Goal: Answer question/provide support: Share knowledge or assist other users

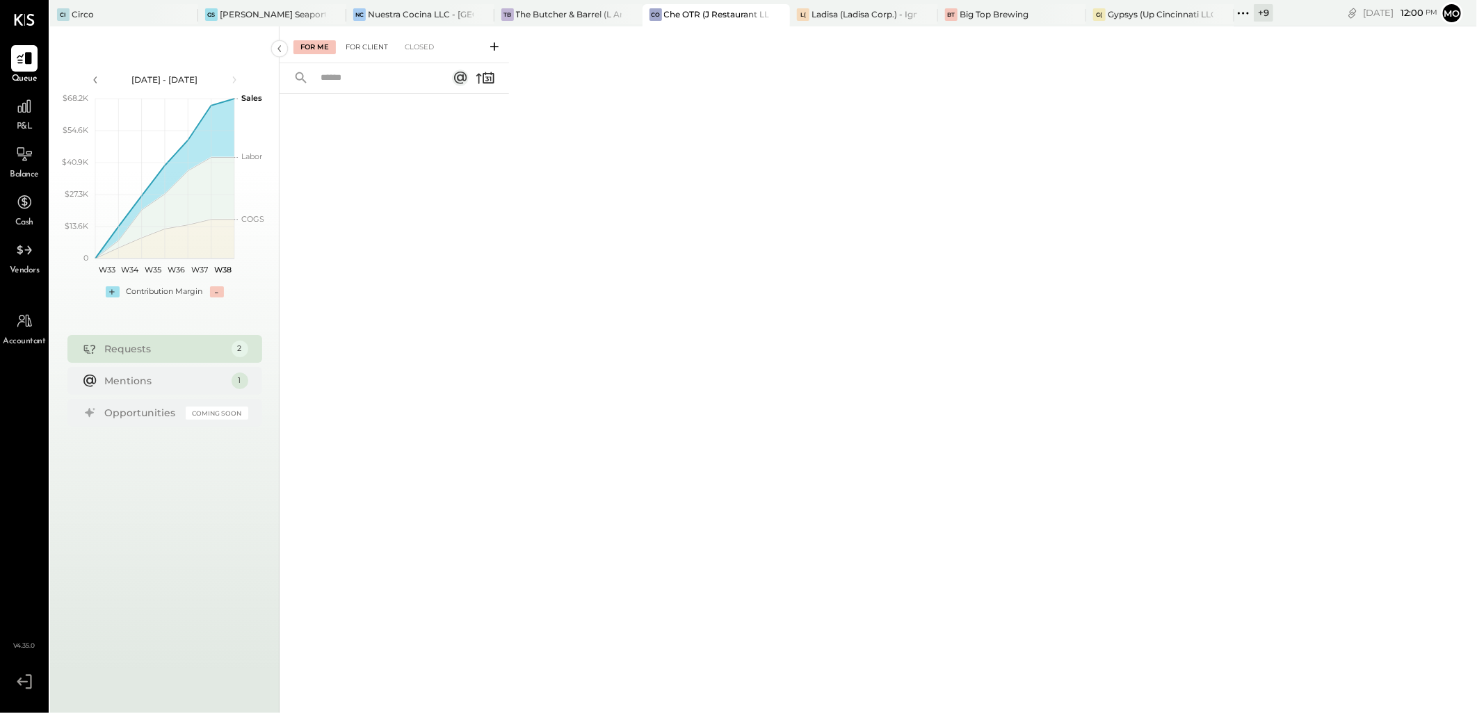
click at [363, 50] on div "For Client" at bounding box center [367, 47] width 56 height 14
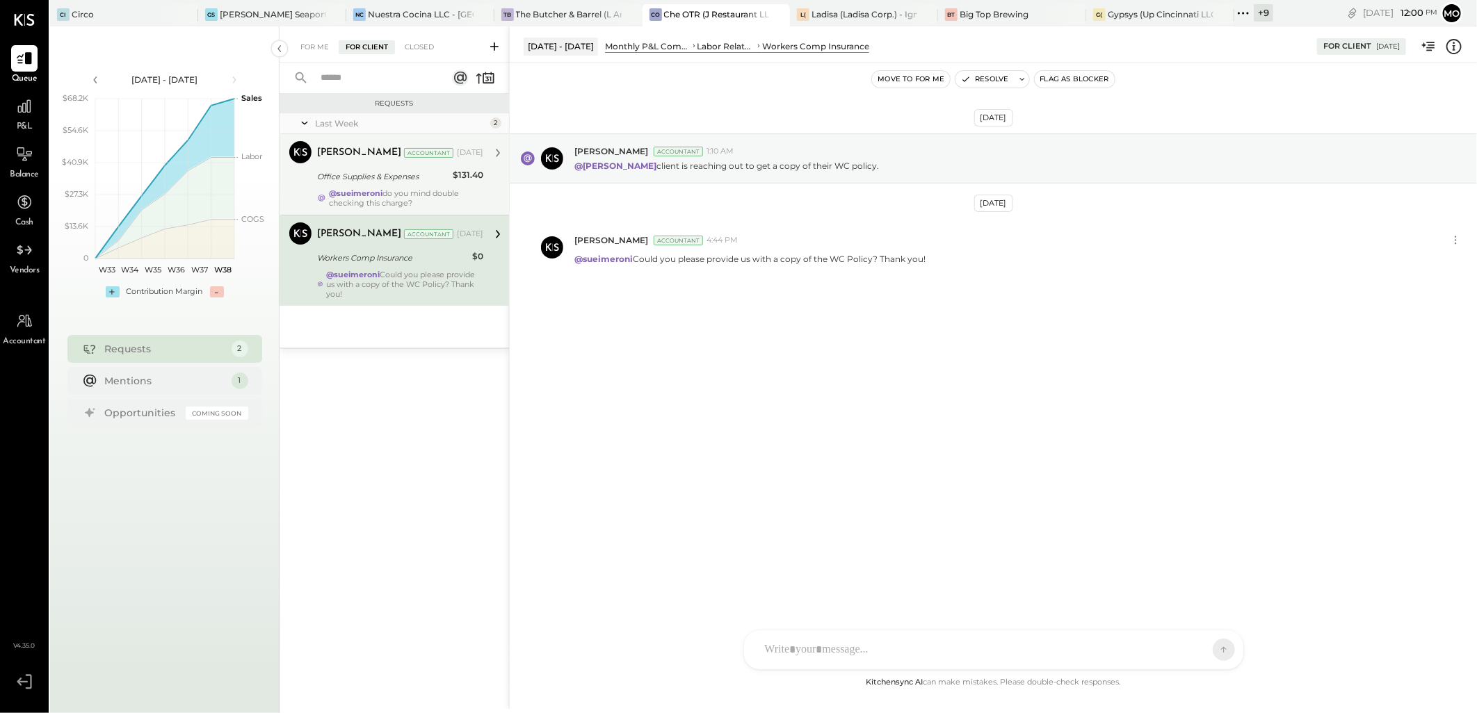
click at [355, 193] on strong "@sueimeroni" at bounding box center [356, 193] width 54 height 10
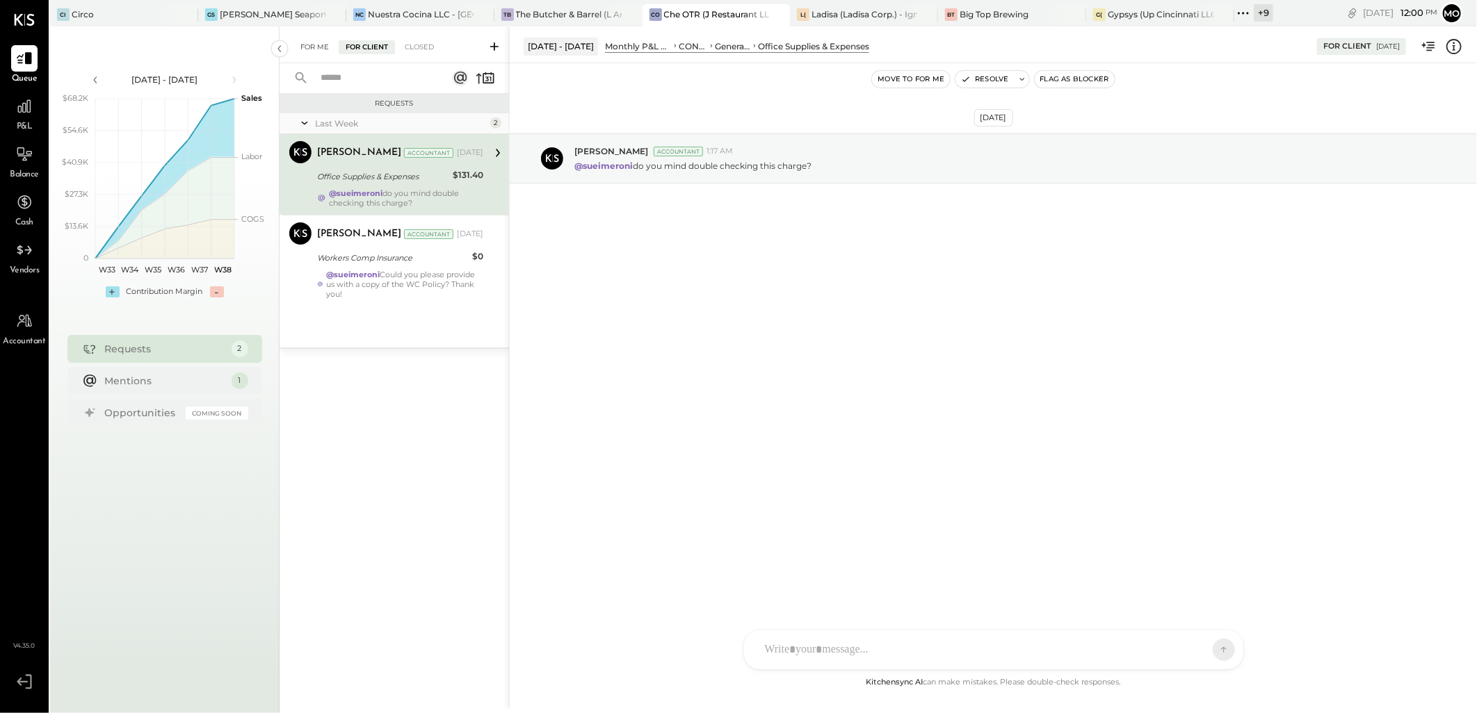
click at [321, 51] on div "For Me" at bounding box center [314, 47] width 42 height 14
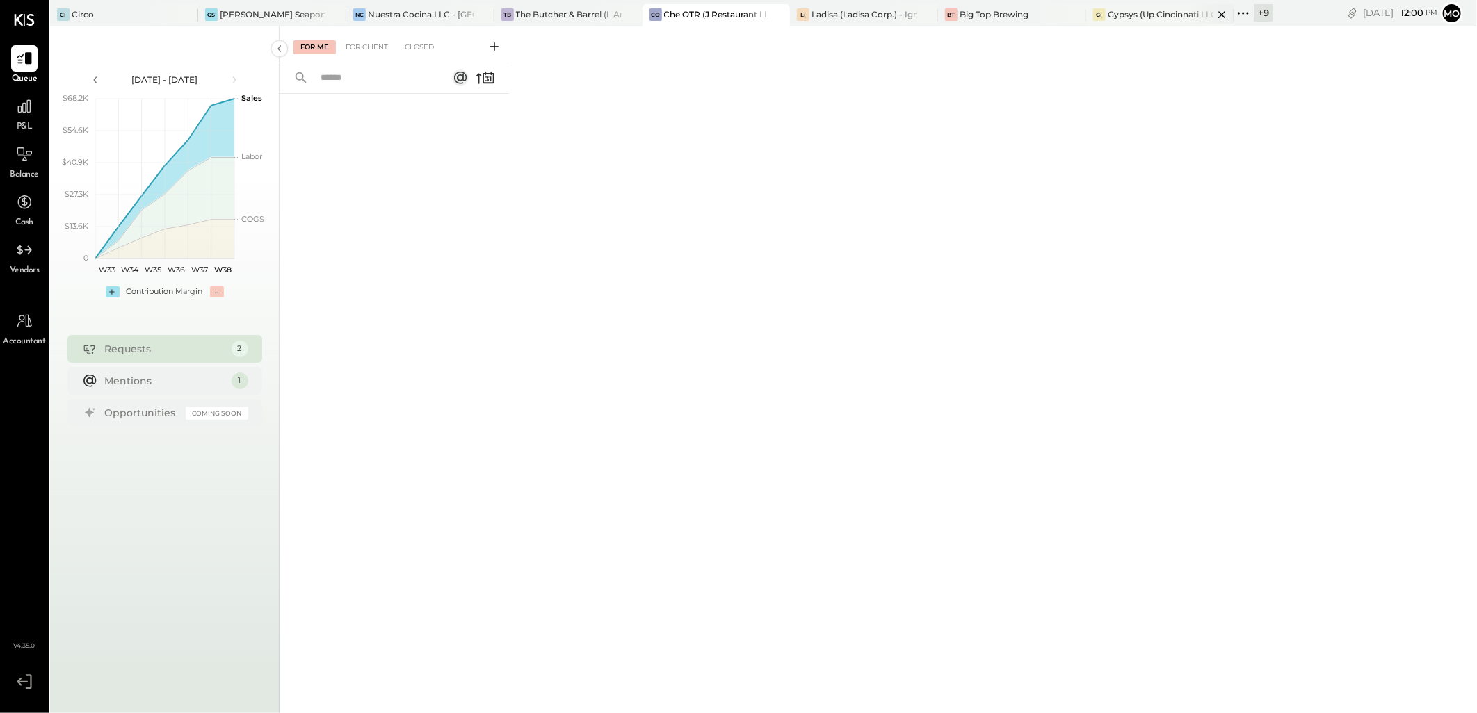
click at [1145, 14] on div "Gypsys (Up Cincinnati LLC) - Ignite" at bounding box center [1161, 14] width 106 height 12
click at [1249, 11] on icon at bounding box center [1243, 13] width 18 height 18
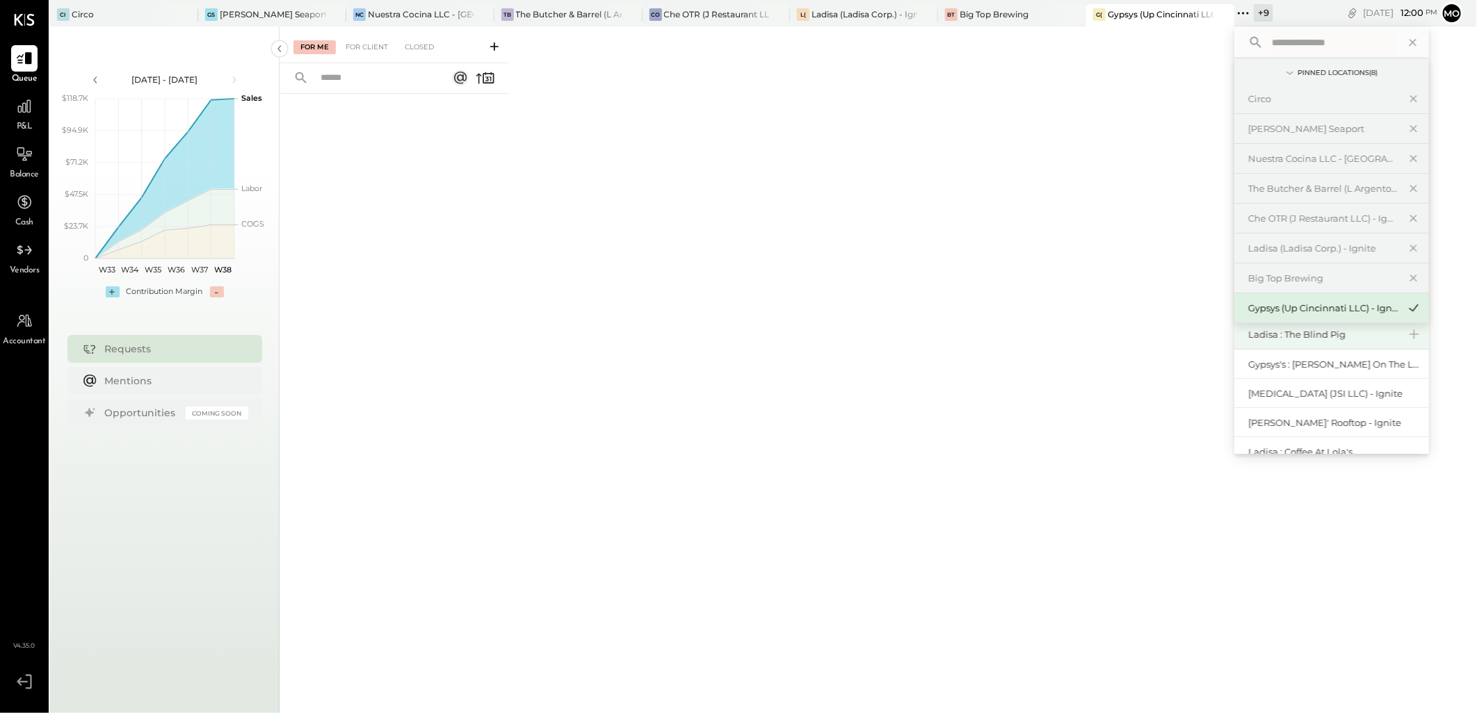
scroll to position [76, 0]
click at [1295, 352] on div "[PERSON_NAME]'s : [PERSON_NAME]'s" at bounding box center [1323, 354] width 150 height 13
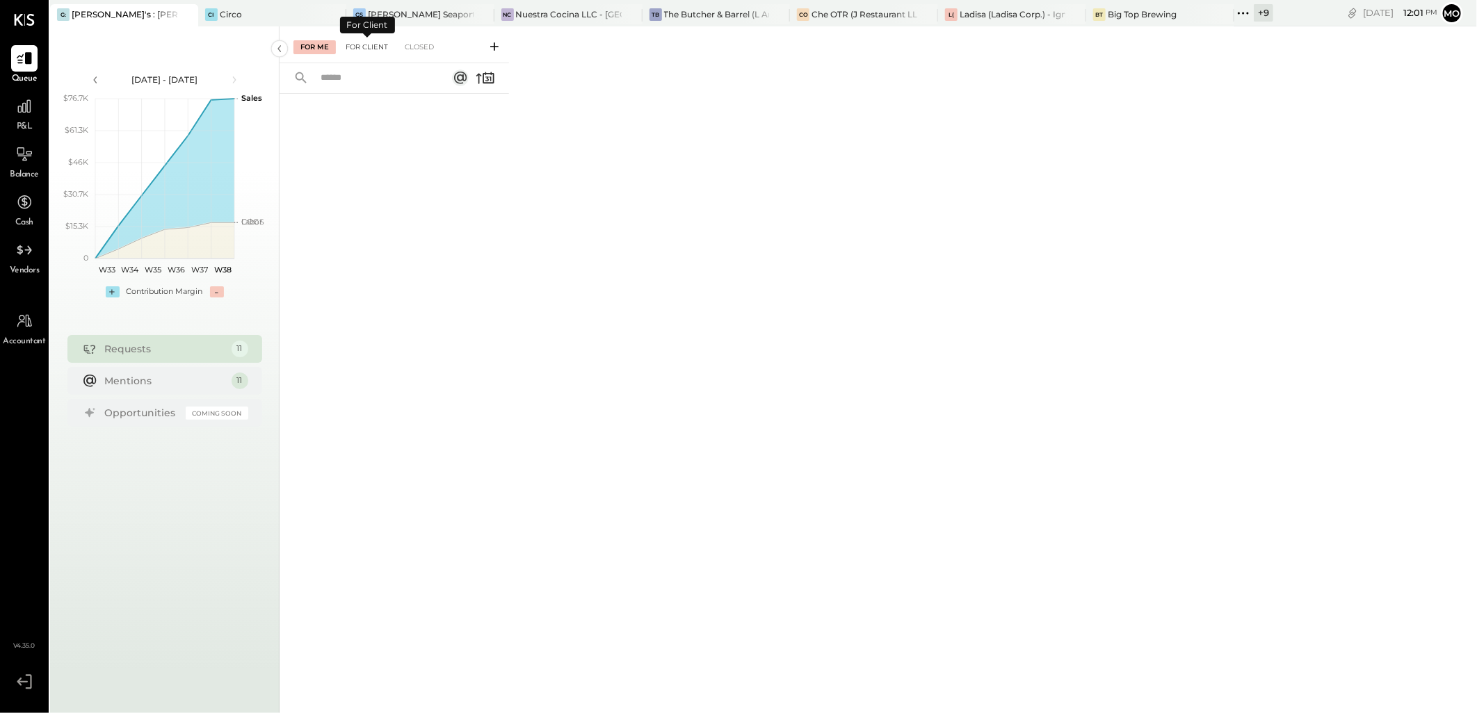
click at [366, 49] on div "For Client" at bounding box center [367, 47] width 56 height 14
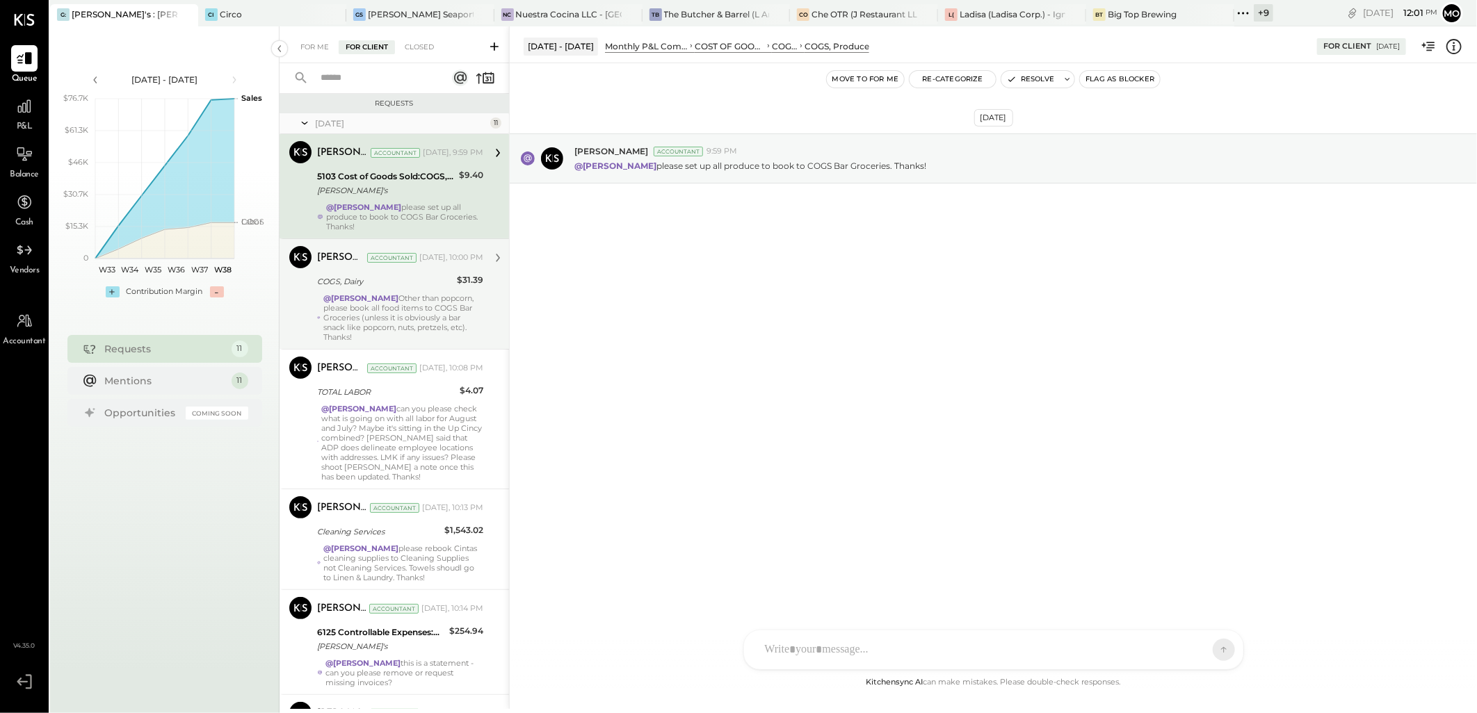
click at [389, 293] on strong "@[PERSON_NAME]" at bounding box center [360, 298] width 75 height 10
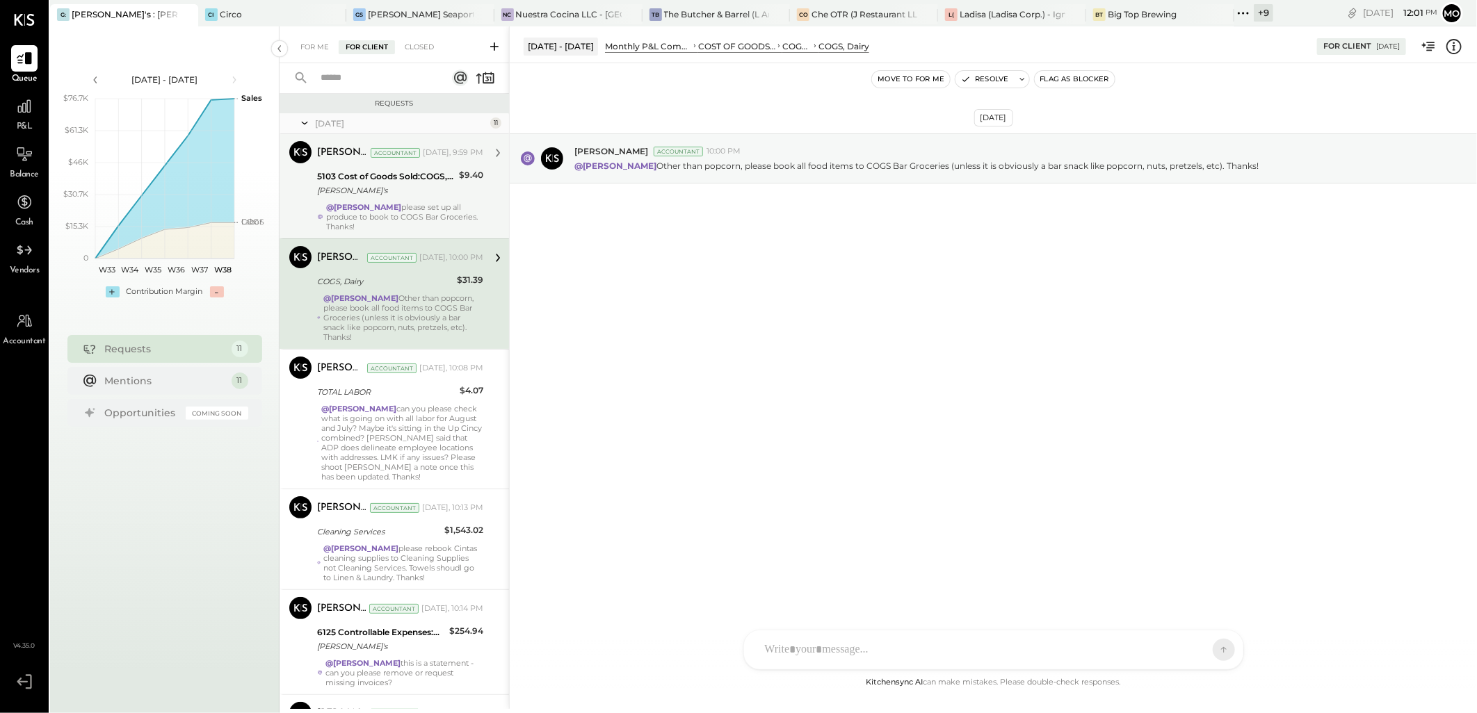
scroll to position [154, 0]
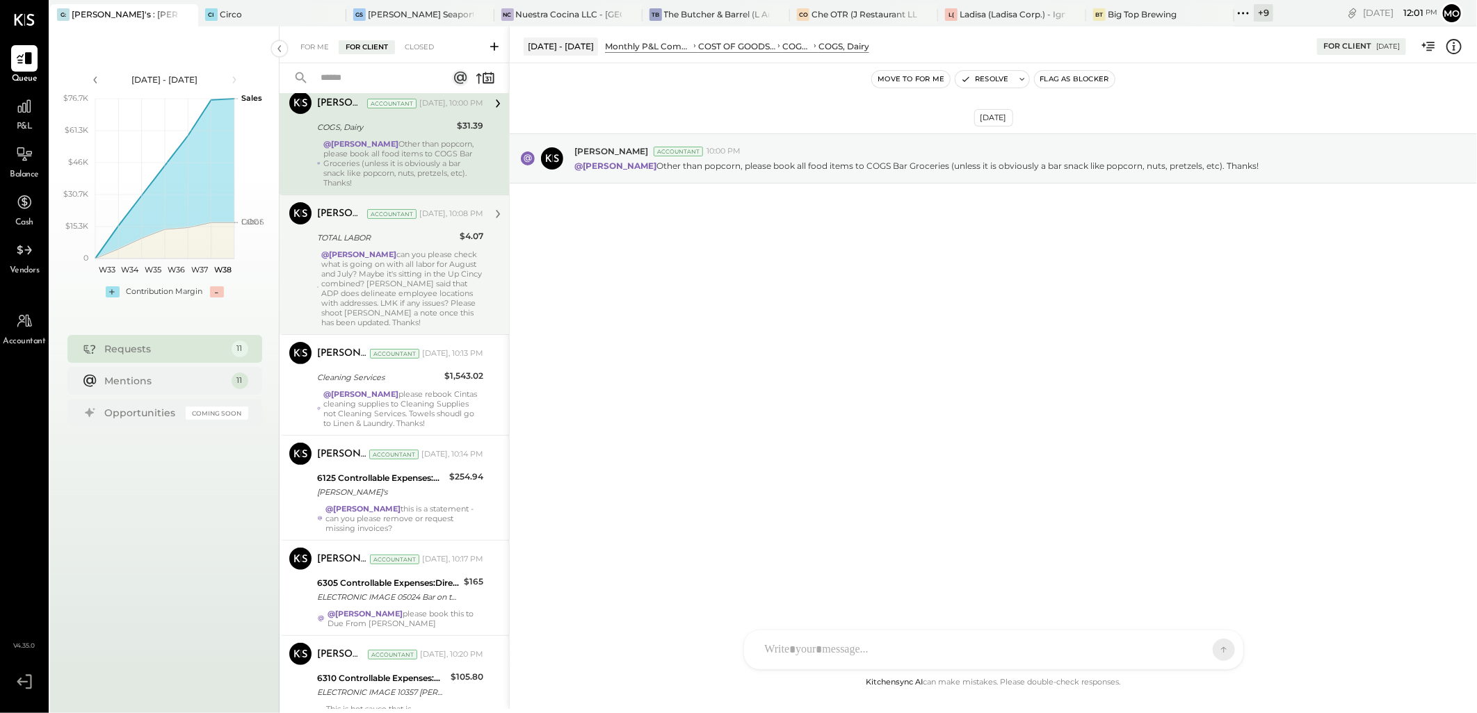
click at [371, 268] on div "@[PERSON_NAME] can you please check what is going on with all labor for August …" at bounding box center [402, 289] width 162 height 78
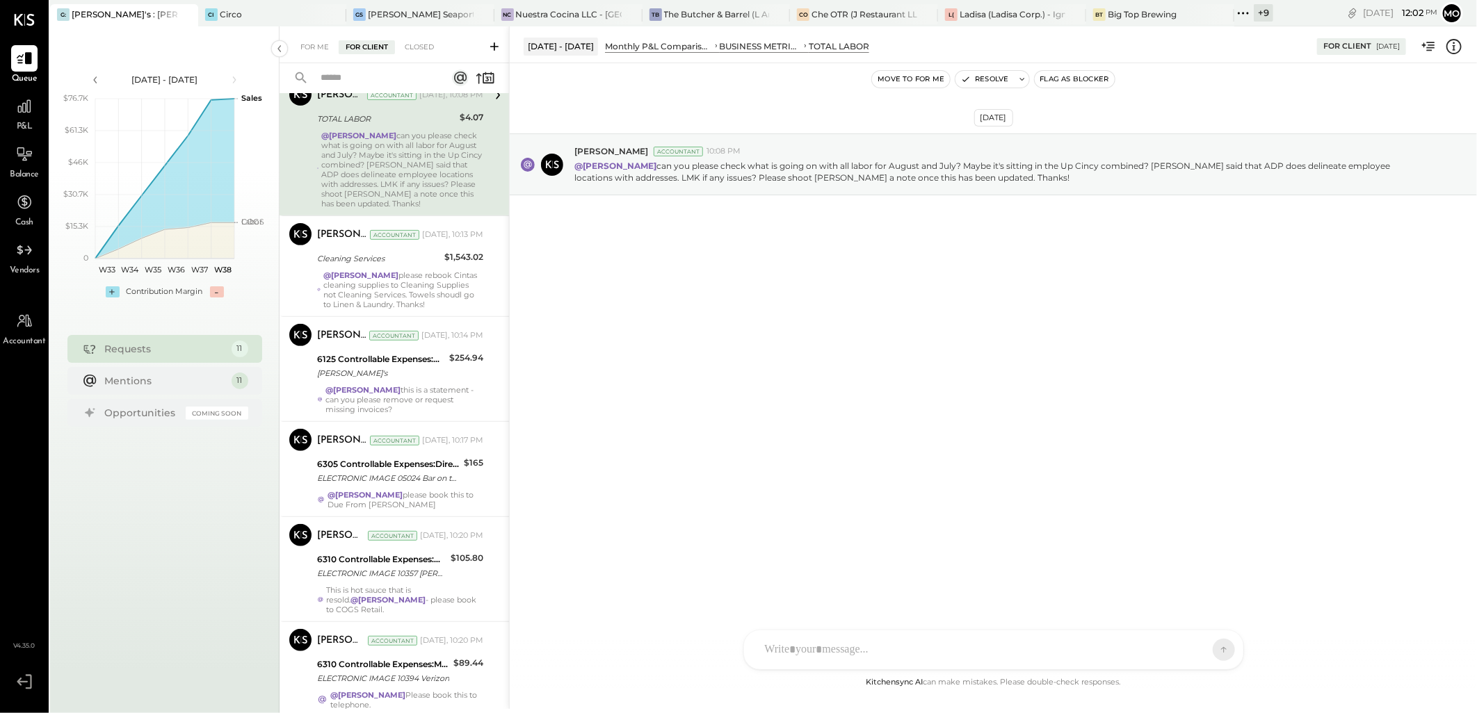
scroll to position [309, 0]
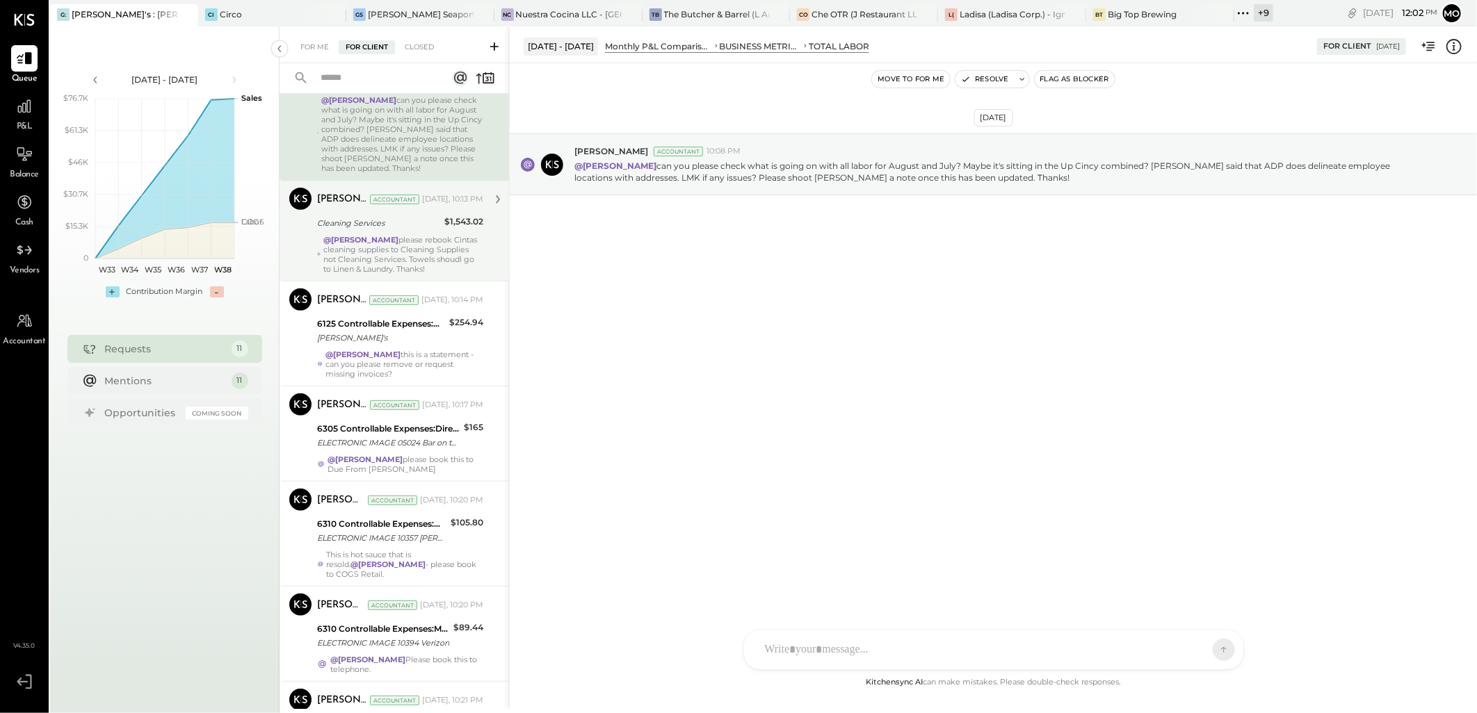
click at [348, 238] on strong "@[PERSON_NAME]" at bounding box center [360, 240] width 75 height 10
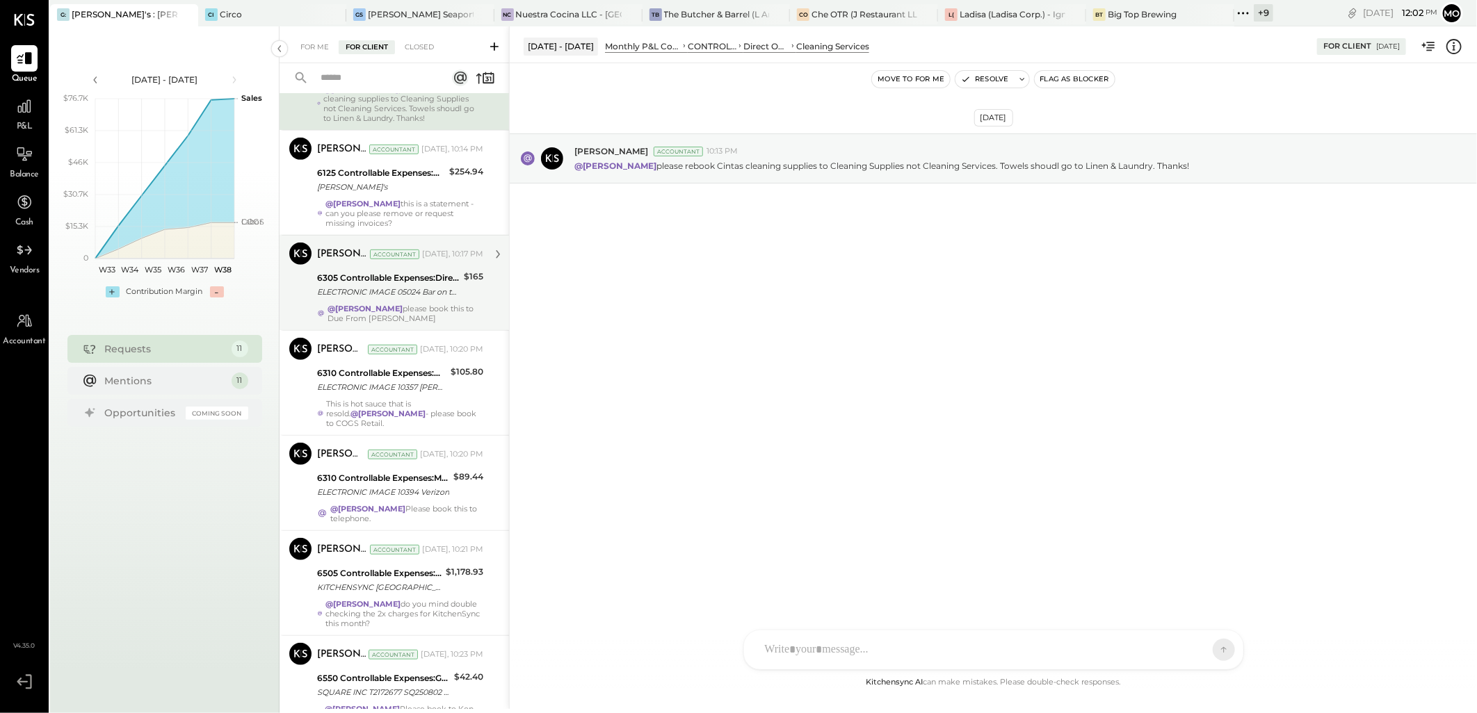
scroll to position [463, 0]
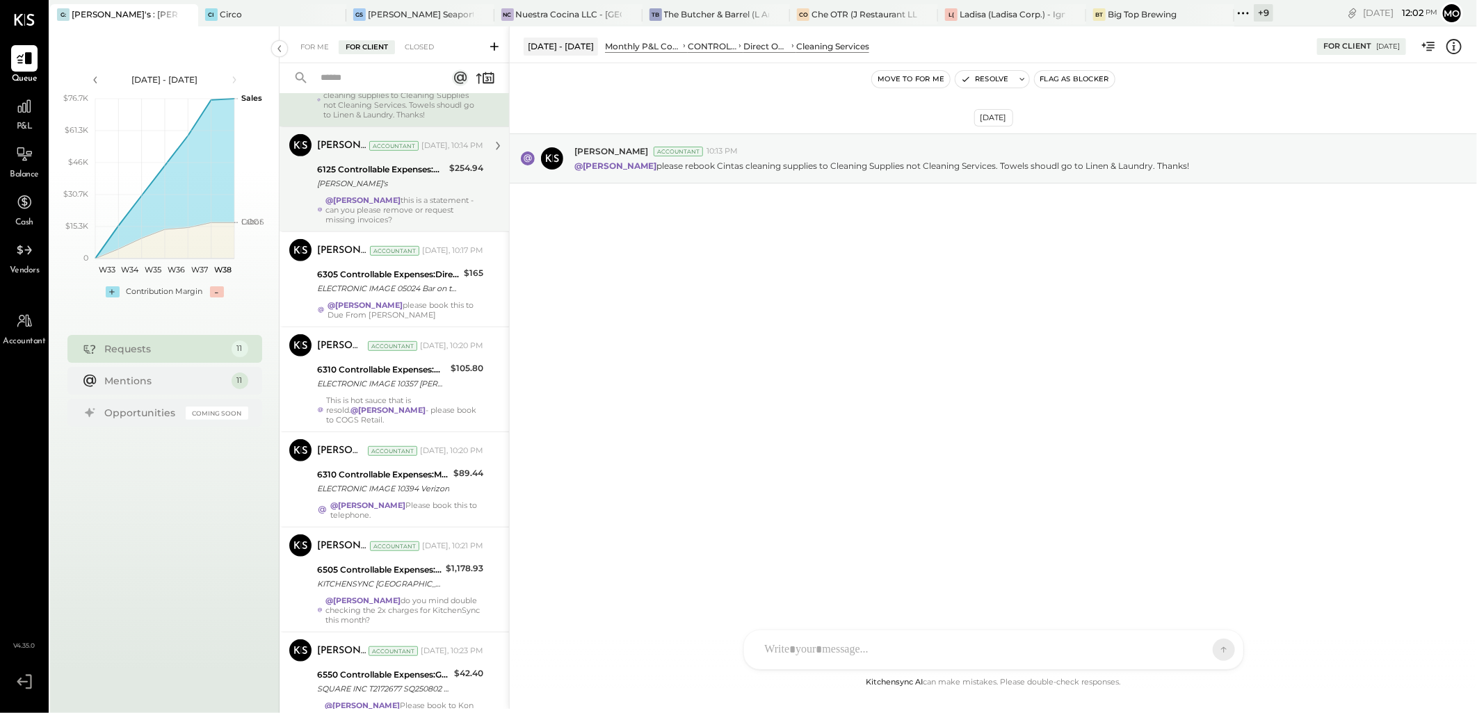
click at [388, 202] on div "[PERSON_NAME] Accountant [DATE], 10:14 PM 6125 Controllable Expenses:Direct Ope…" at bounding box center [400, 179] width 166 height 90
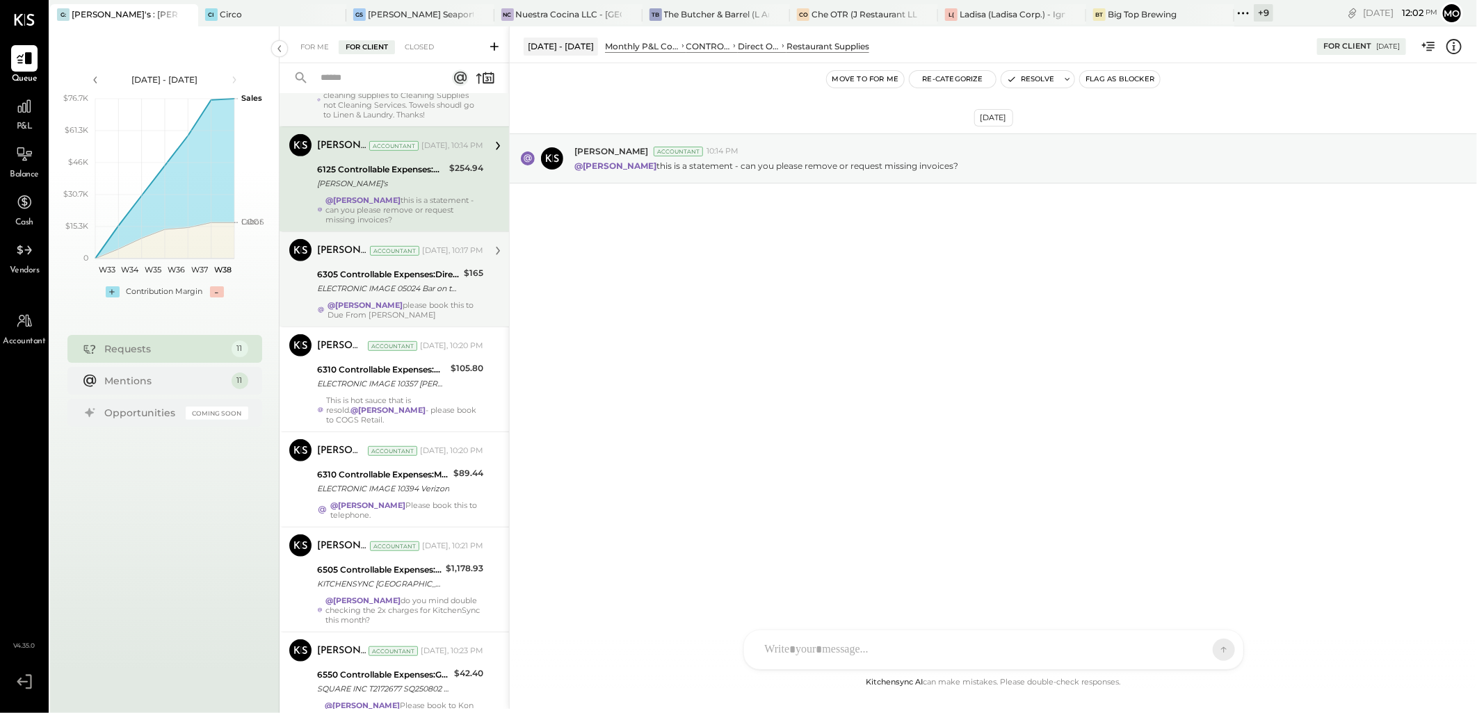
click at [394, 282] on div "6305 Controllable Expenses:Direct Operating Expenses:Music & DJ" at bounding box center [388, 275] width 143 height 14
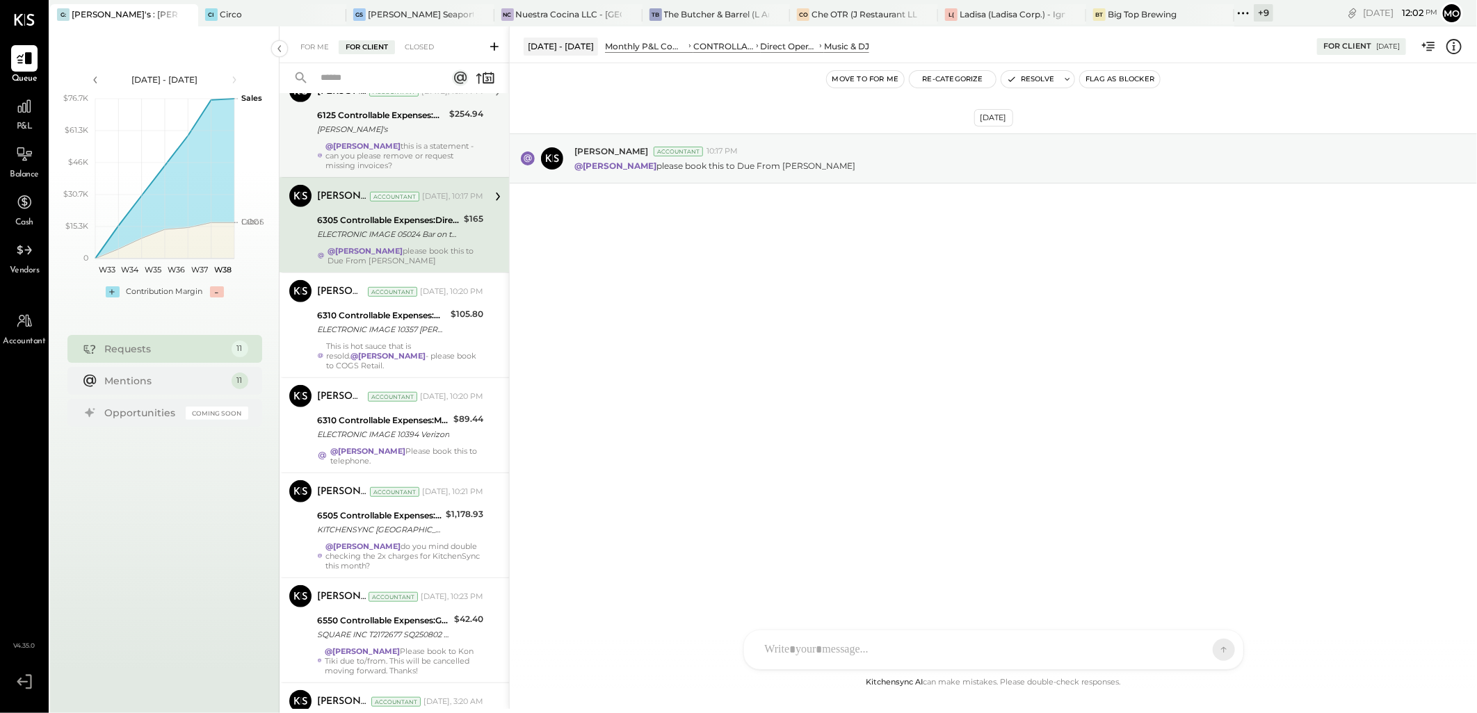
scroll to position [540, 0]
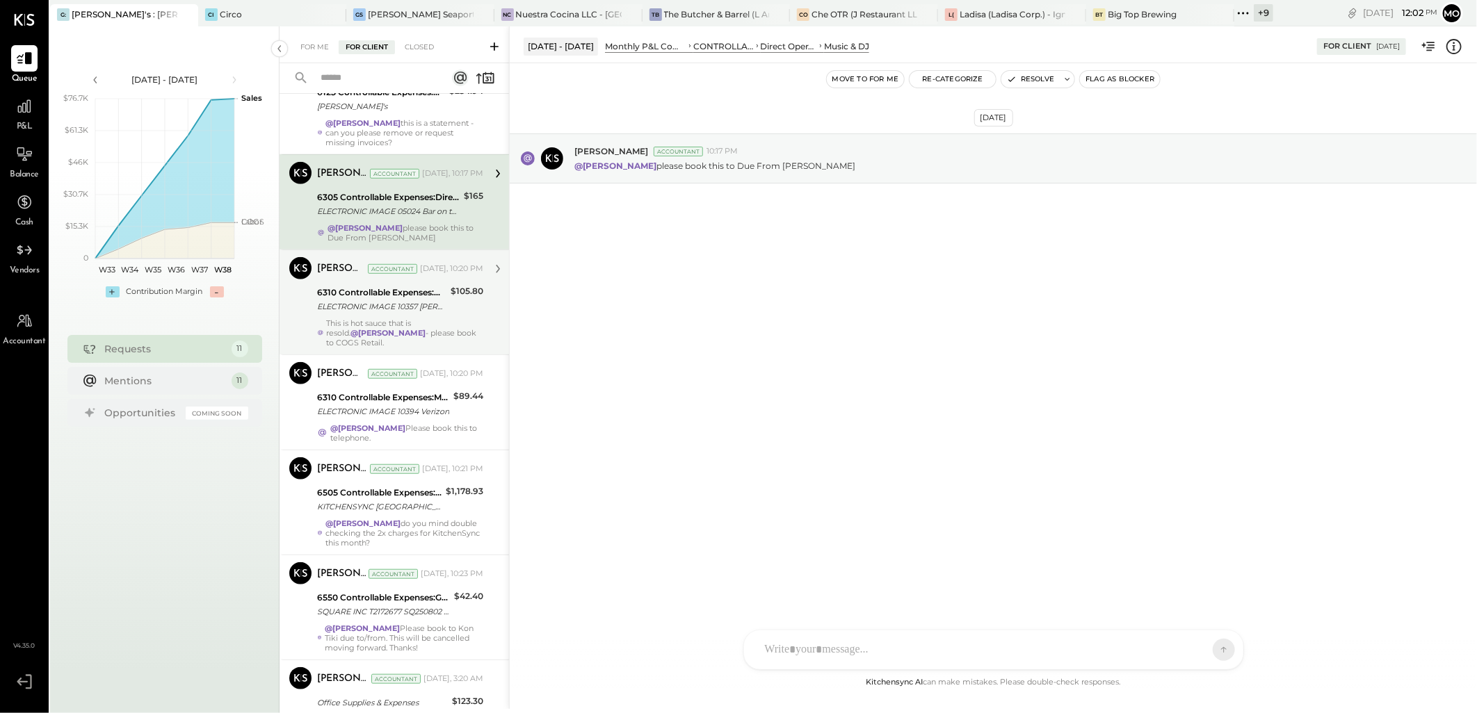
click at [350, 300] on div "6310 Controllable Expenses:Marketing & Advertising:In-House Entertainment" at bounding box center [381, 293] width 129 height 14
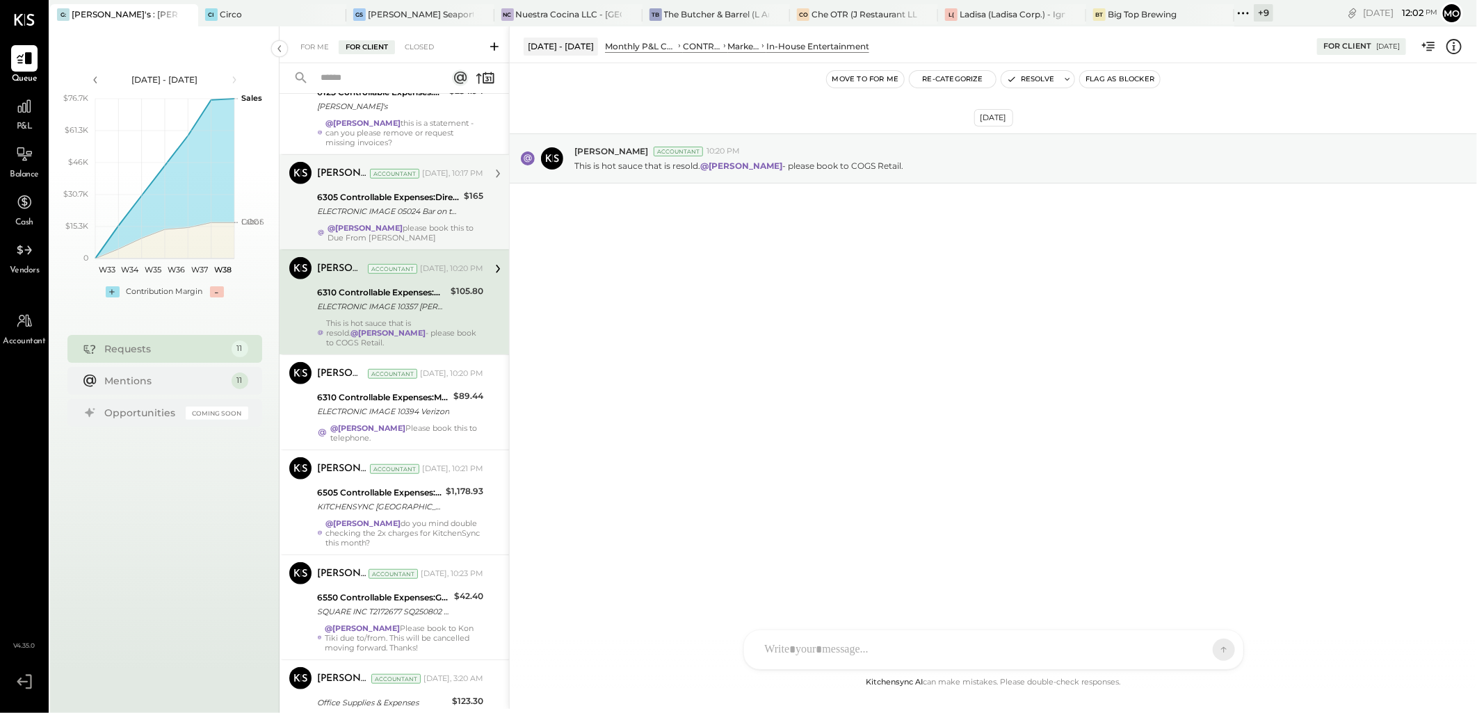
scroll to position [617, 0]
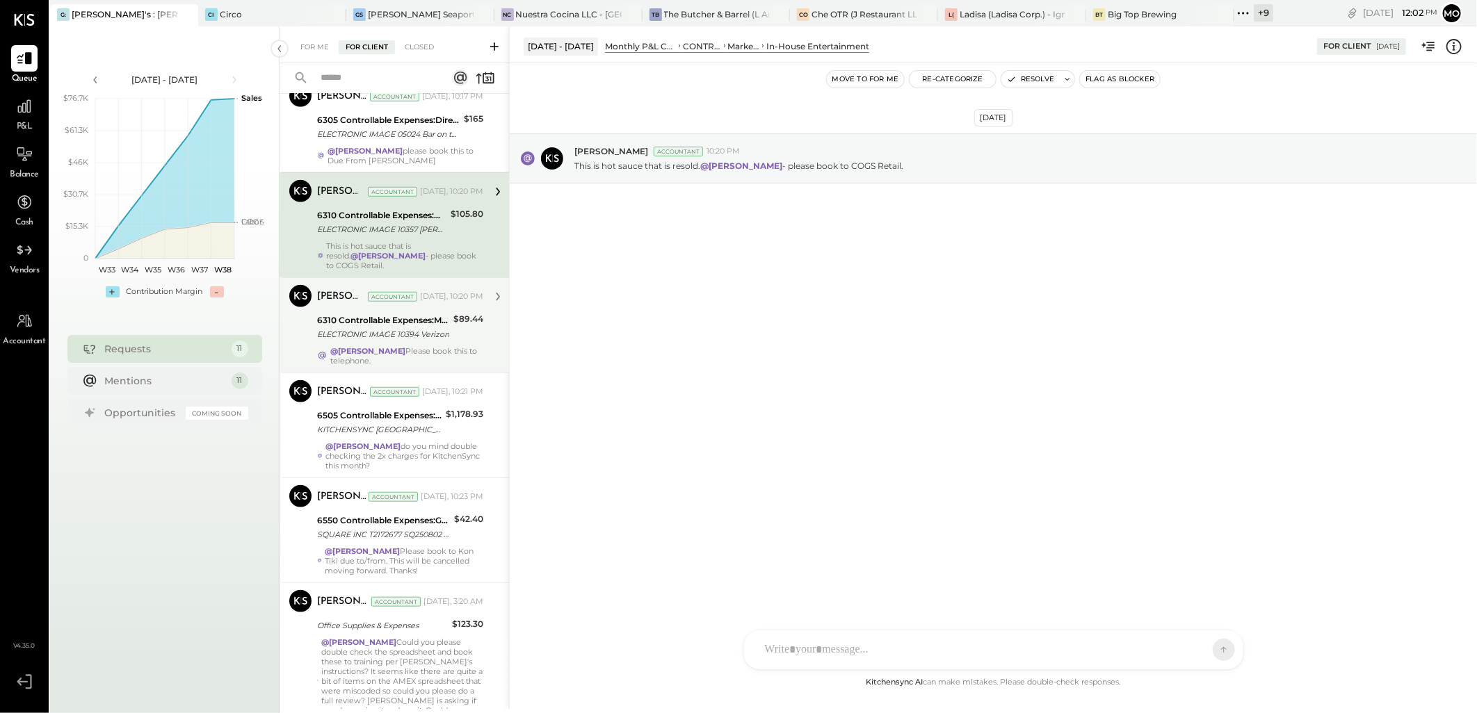
click at [380, 341] on div "ELECTRONIC IMAGE 10394 Verizon" at bounding box center [383, 334] width 132 height 14
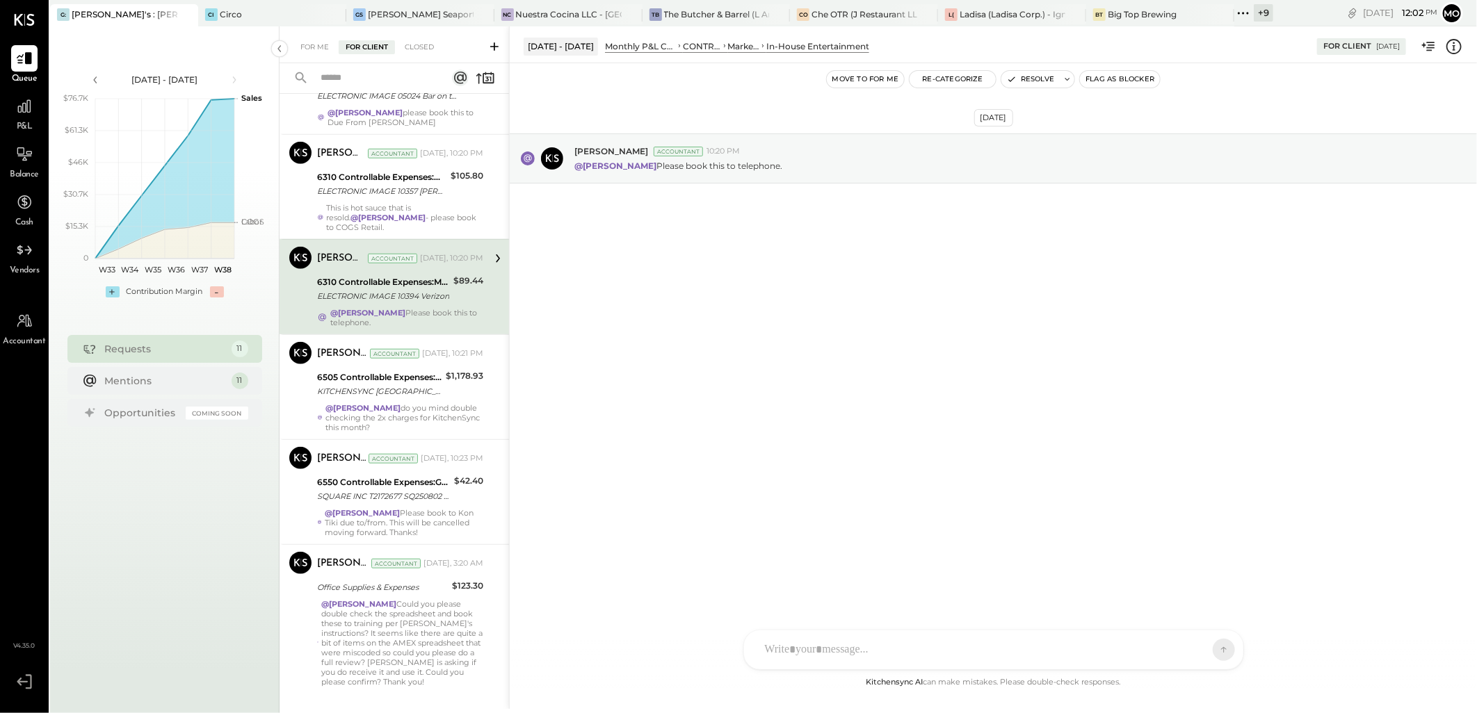
scroll to position [692, 0]
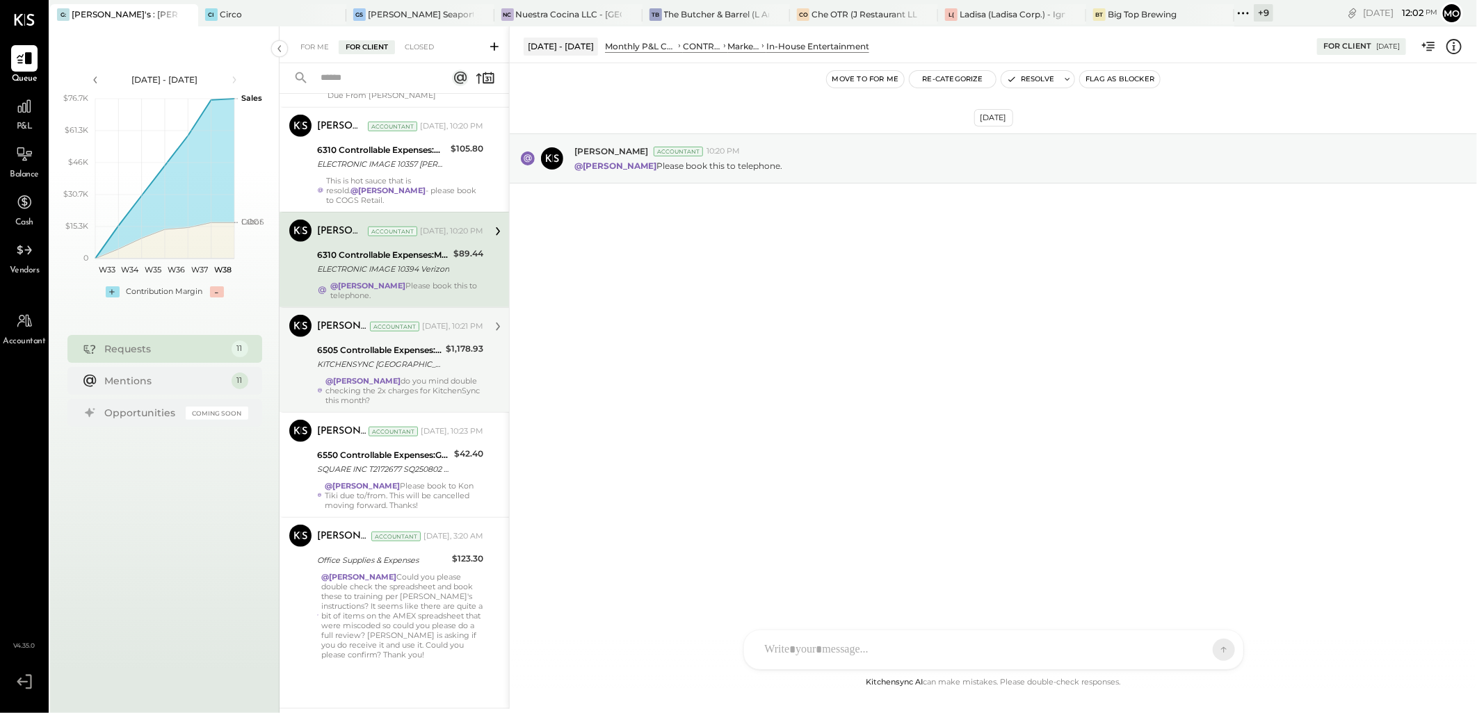
click at [372, 374] on div "[PERSON_NAME] Accountant [DATE], 10:21 PM 6505 Controllable Expenses:General & …" at bounding box center [400, 360] width 166 height 90
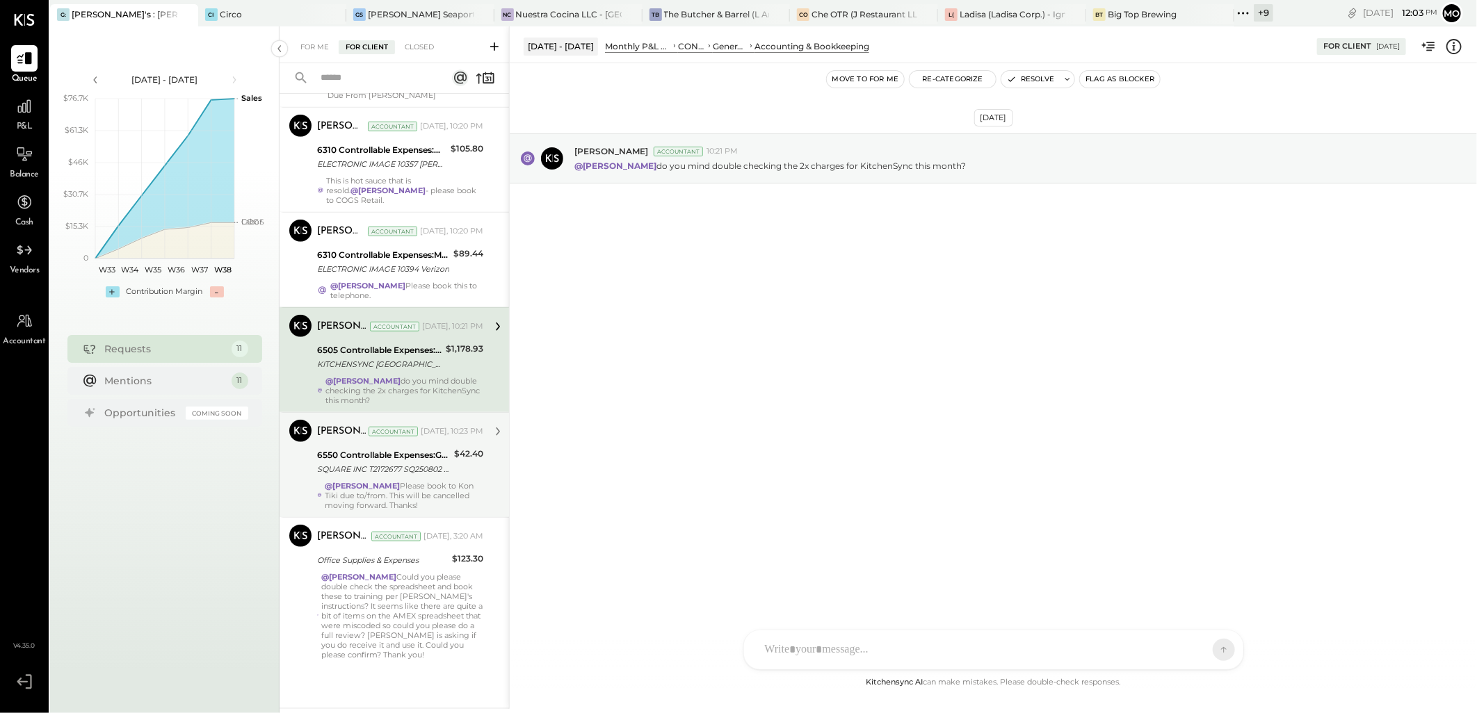
click at [398, 476] on div "SQUARE INC T2172677 SQ250802 T3MTDE0GEQBKDCA UP CINCINNATI LLC 080425" at bounding box center [383, 469] width 133 height 14
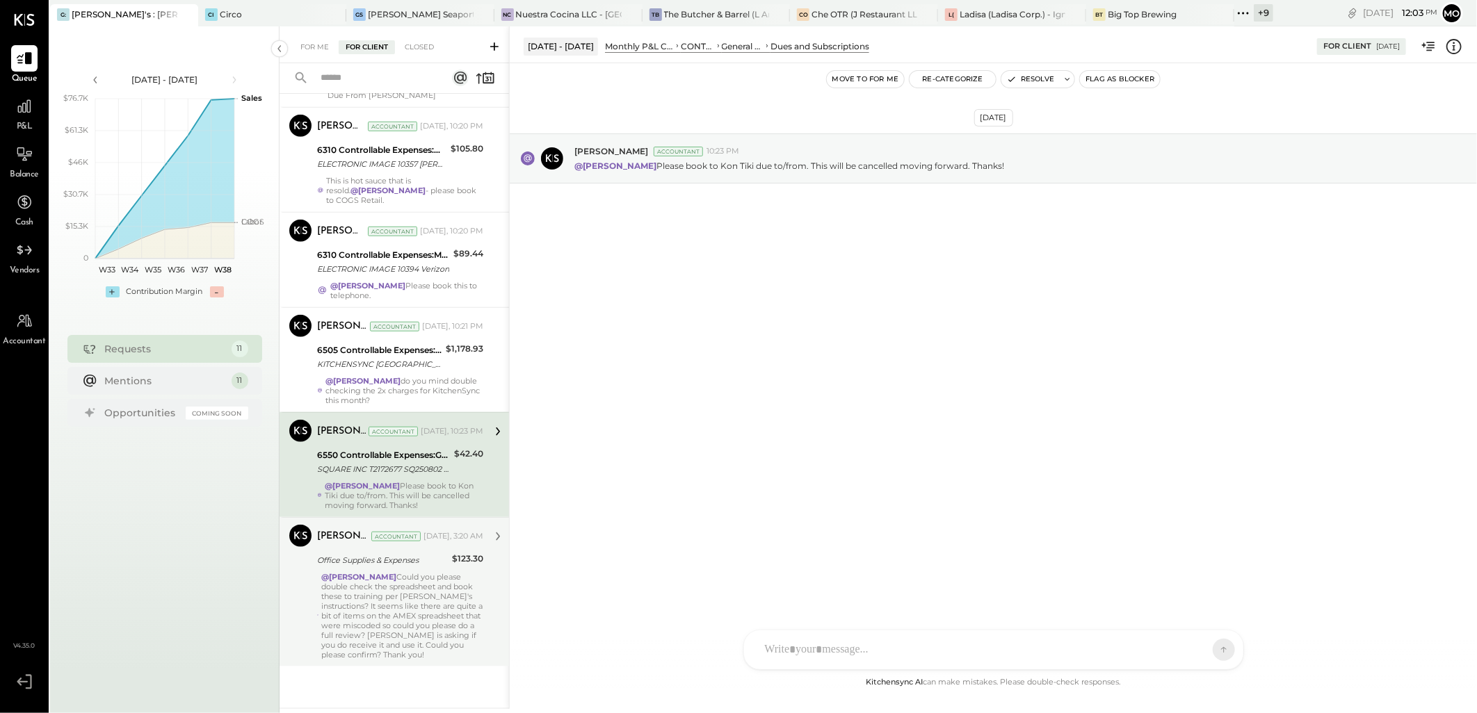
drag, startPoint x: 388, startPoint y: 587, endPoint x: 499, endPoint y: 560, distance: 114.5
click at [388, 587] on div "@[PERSON_NAME] Could you please double check the spreadsheet and book these to …" at bounding box center [402, 616] width 162 height 88
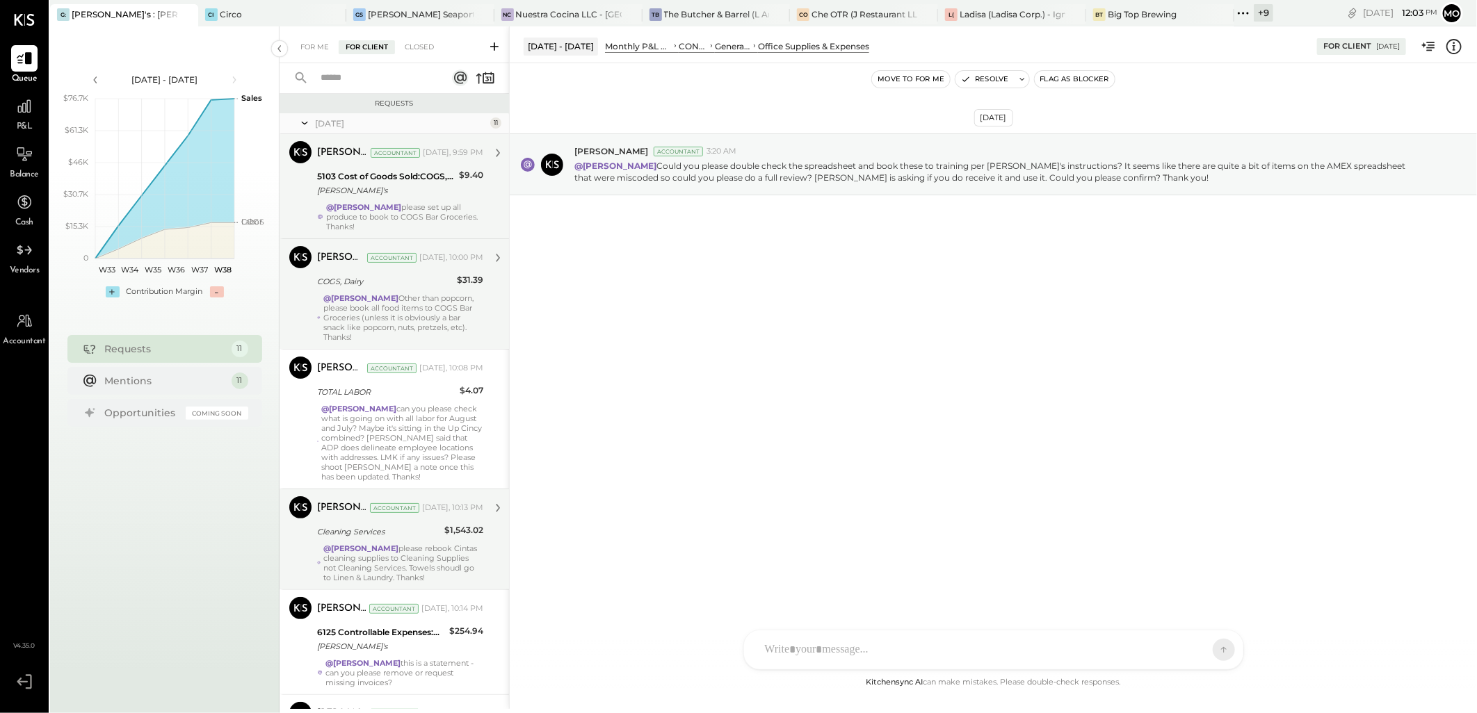
click at [385, 184] on div "[PERSON_NAME]'s" at bounding box center [386, 191] width 138 height 14
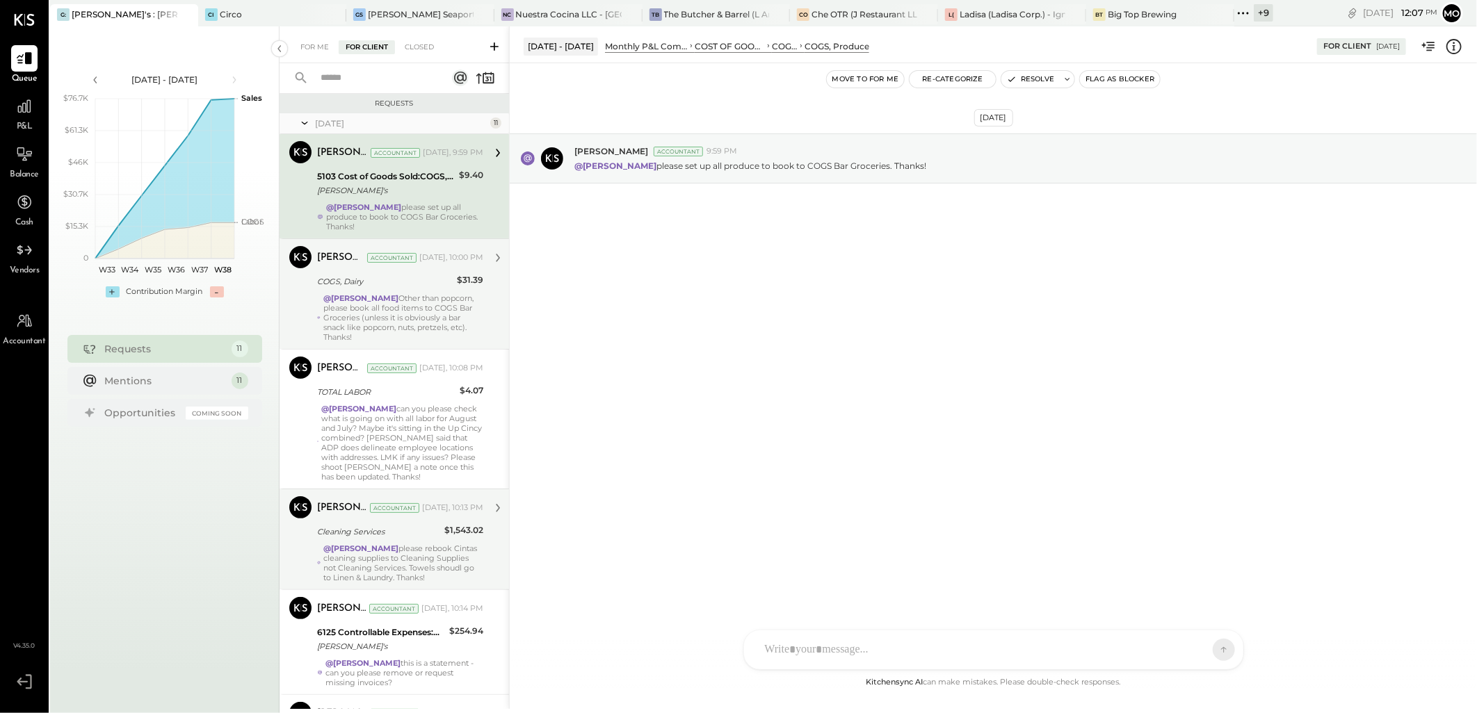
click at [398, 297] on strong "@[PERSON_NAME]" at bounding box center [360, 298] width 75 height 10
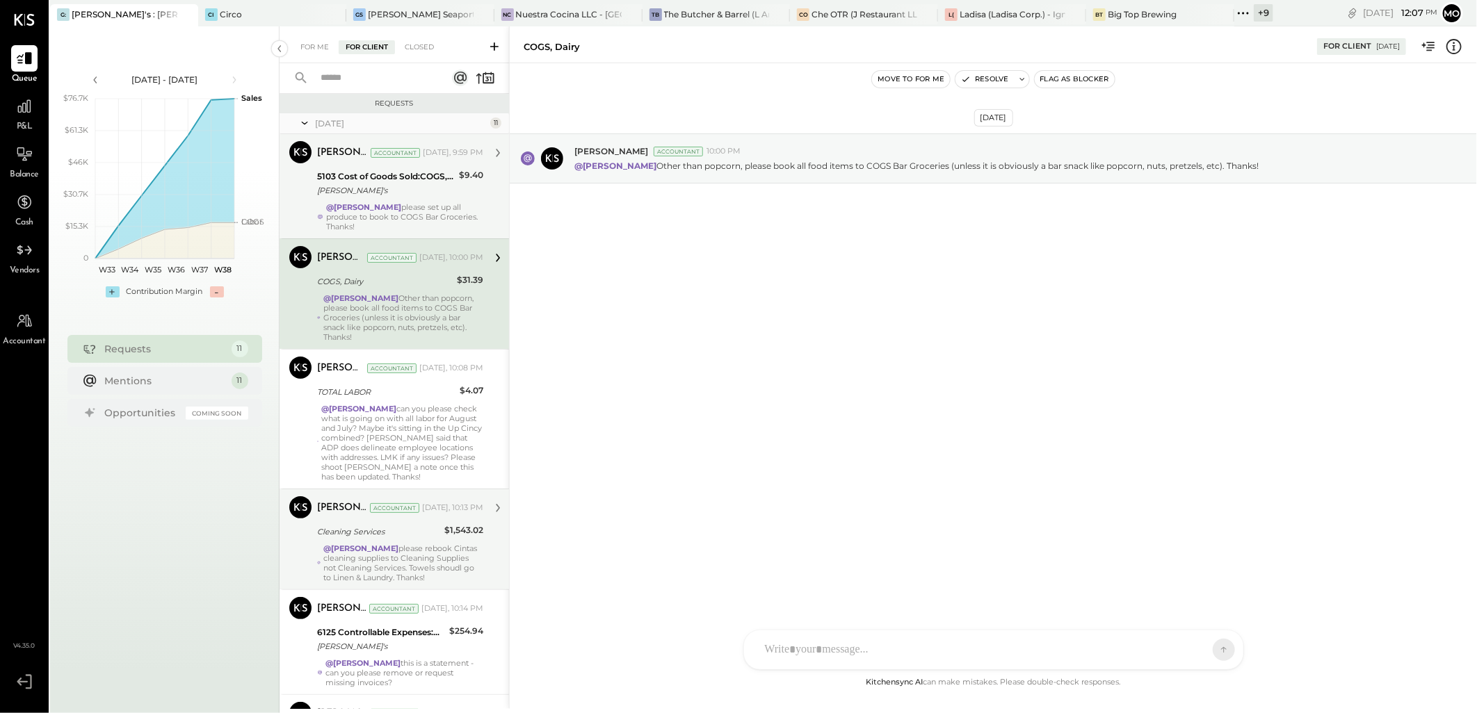
scroll to position [77, 0]
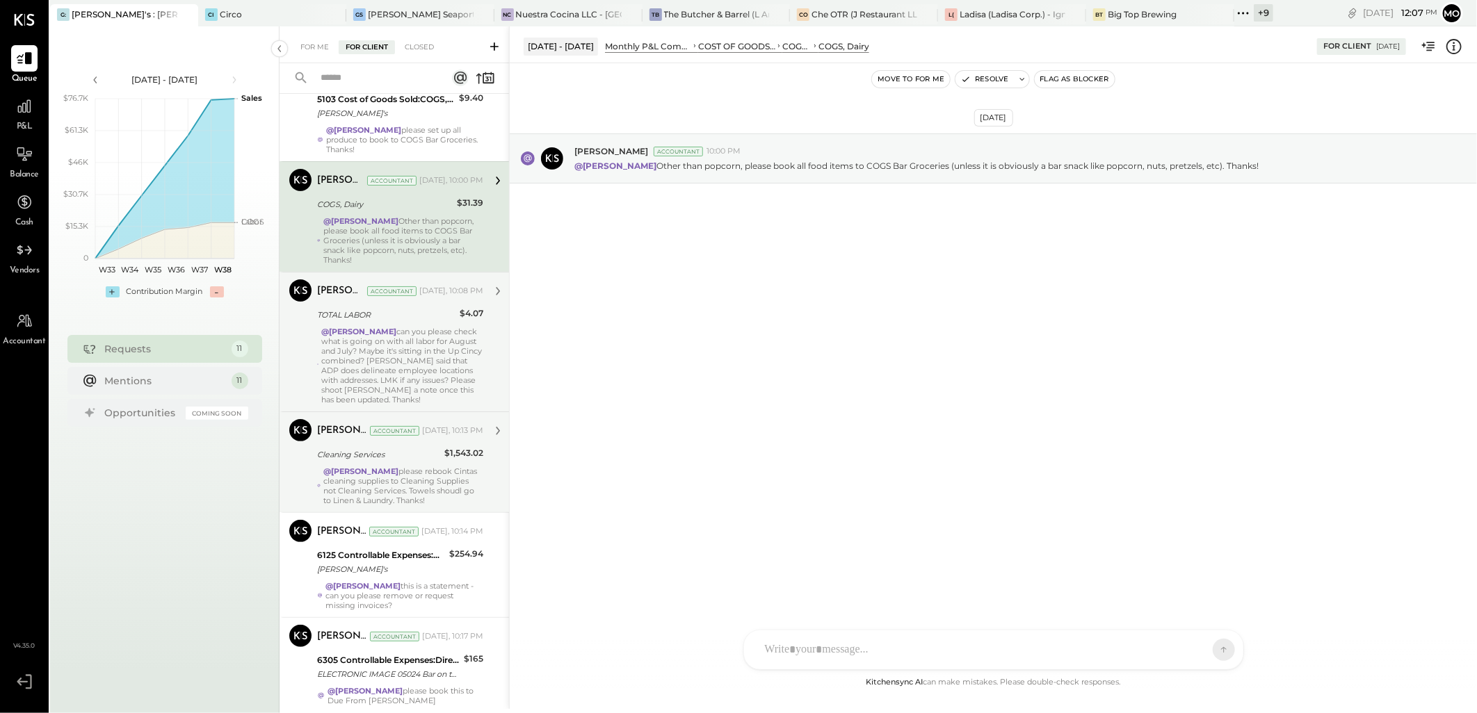
click at [427, 317] on div "TOTAL LABOR" at bounding box center [386, 315] width 138 height 14
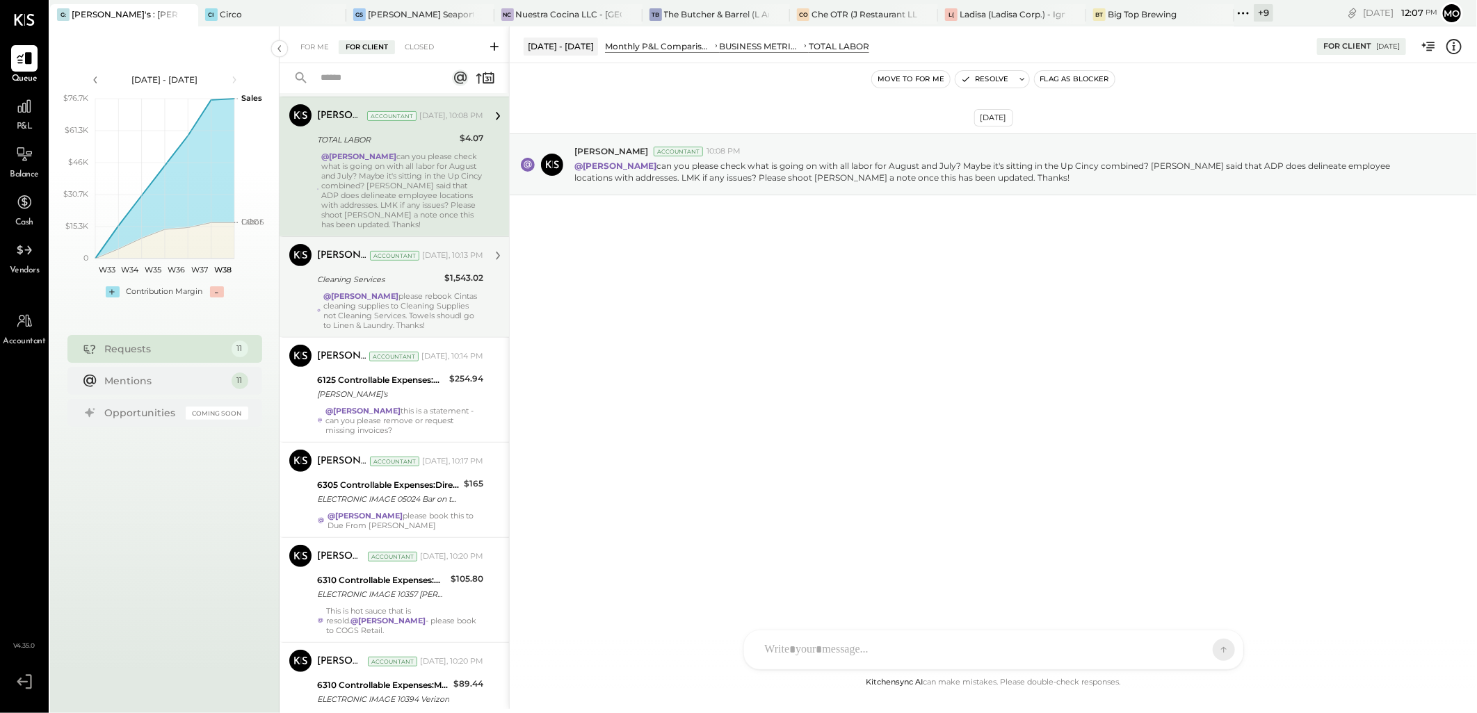
scroll to position [309, 0]
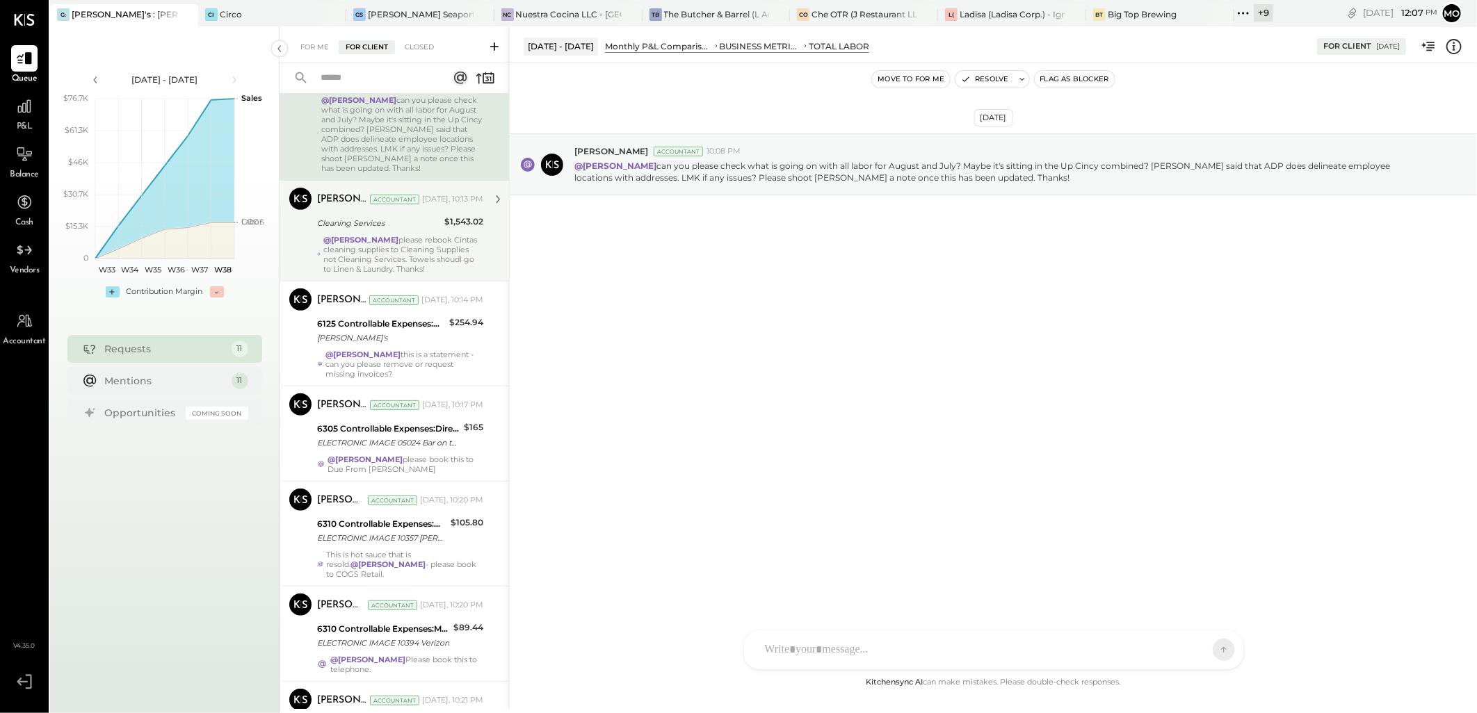
click at [406, 220] on div "Cleaning Services" at bounding box center [378, 223] width 123 height 14
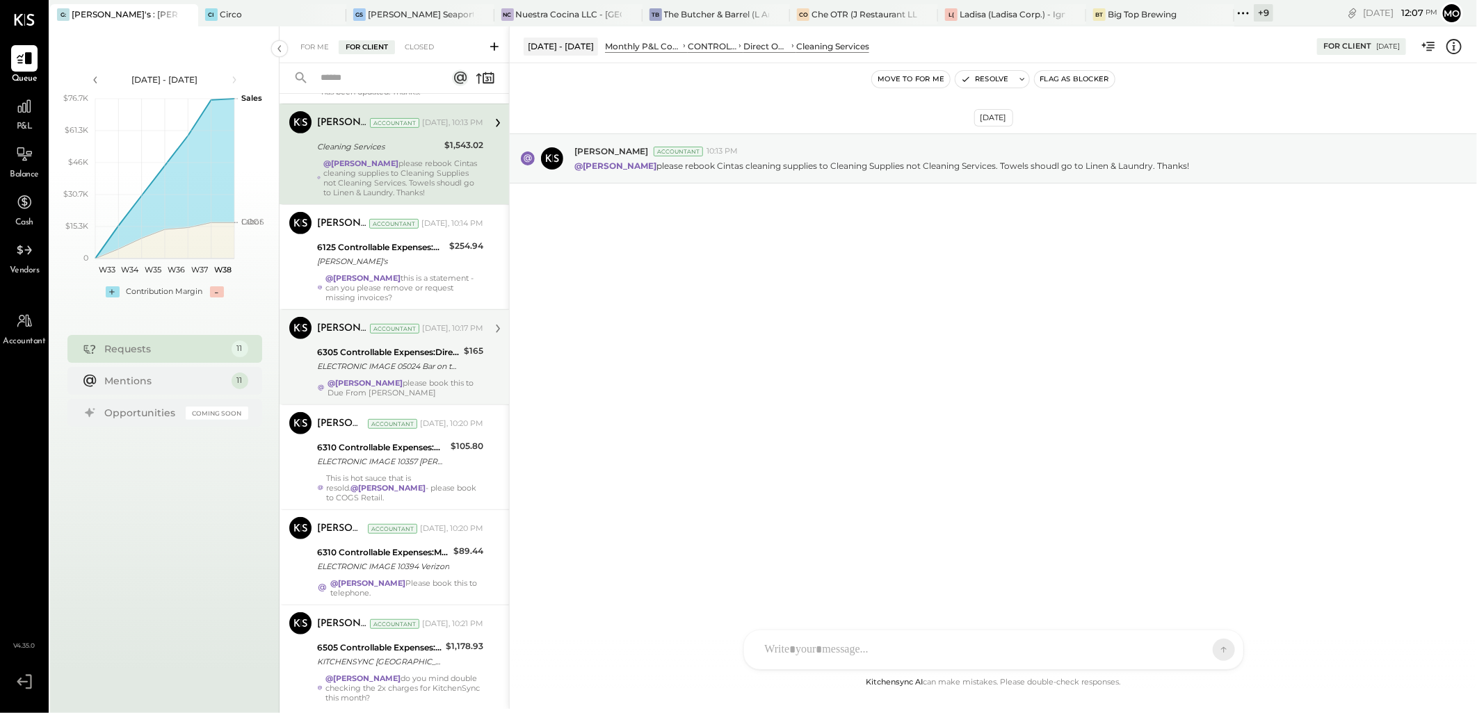
scroll to position [386, 0]
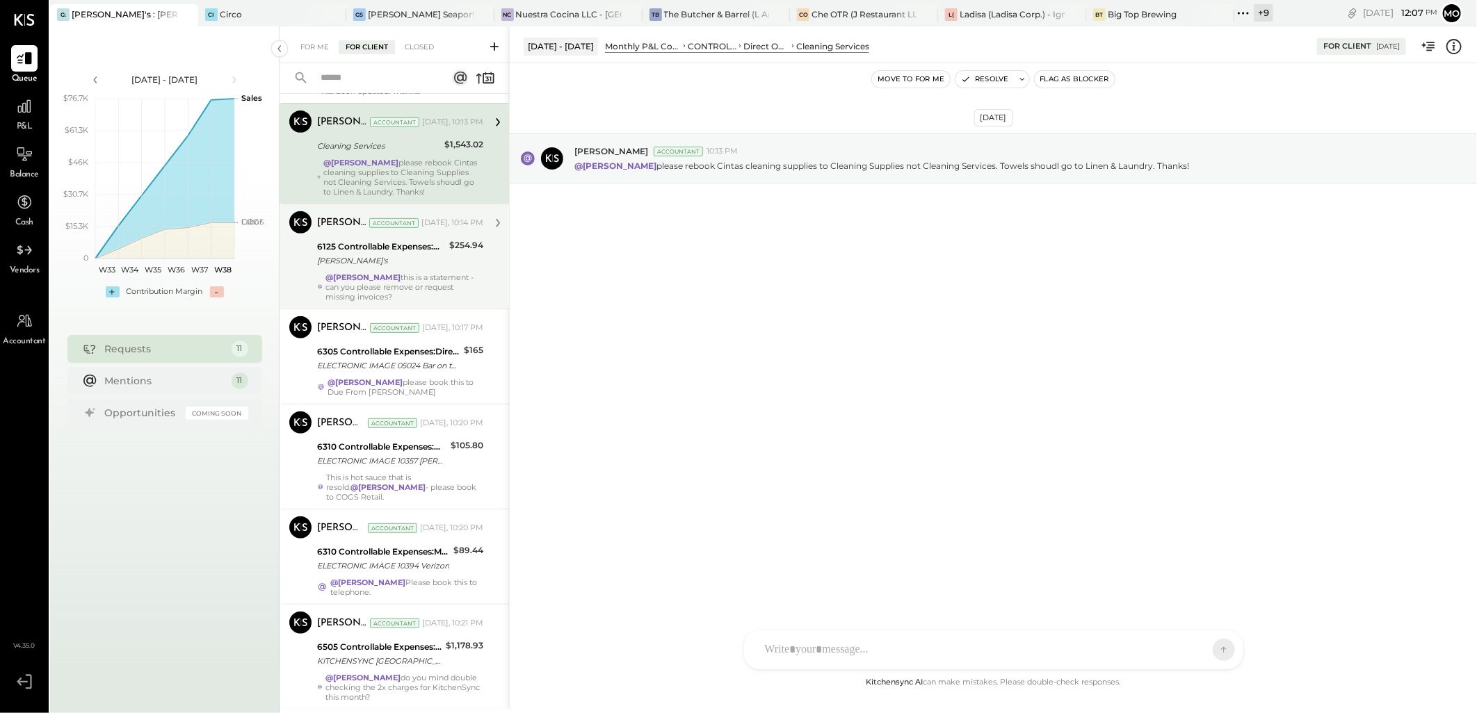
click at [401, 268] on div "[PERSON_NAME]'s" at bounding box center [381, 261] width 128 height 14
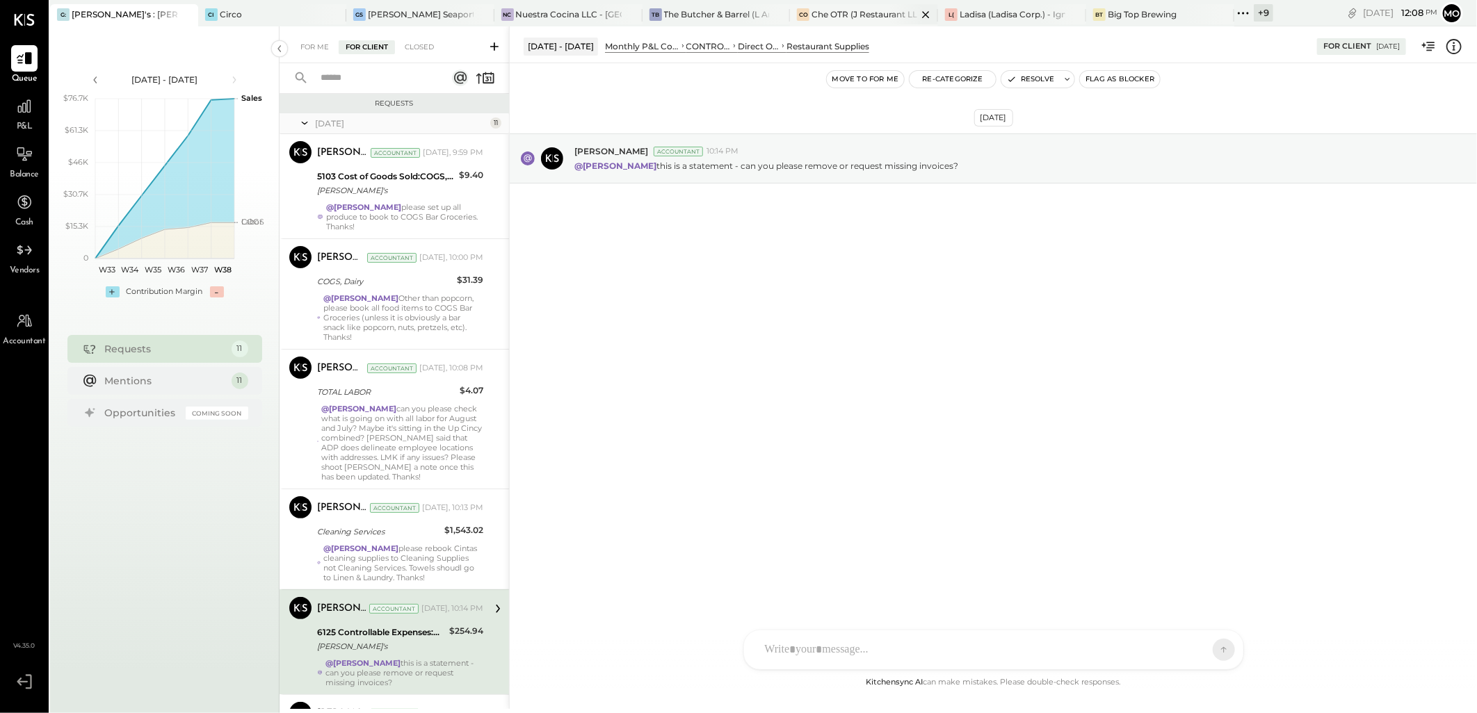
click at [827, 14] on div "Che OTR (J Restaurant LLC) - Ignite" at bounding box center [864, 14] width 106 height 12
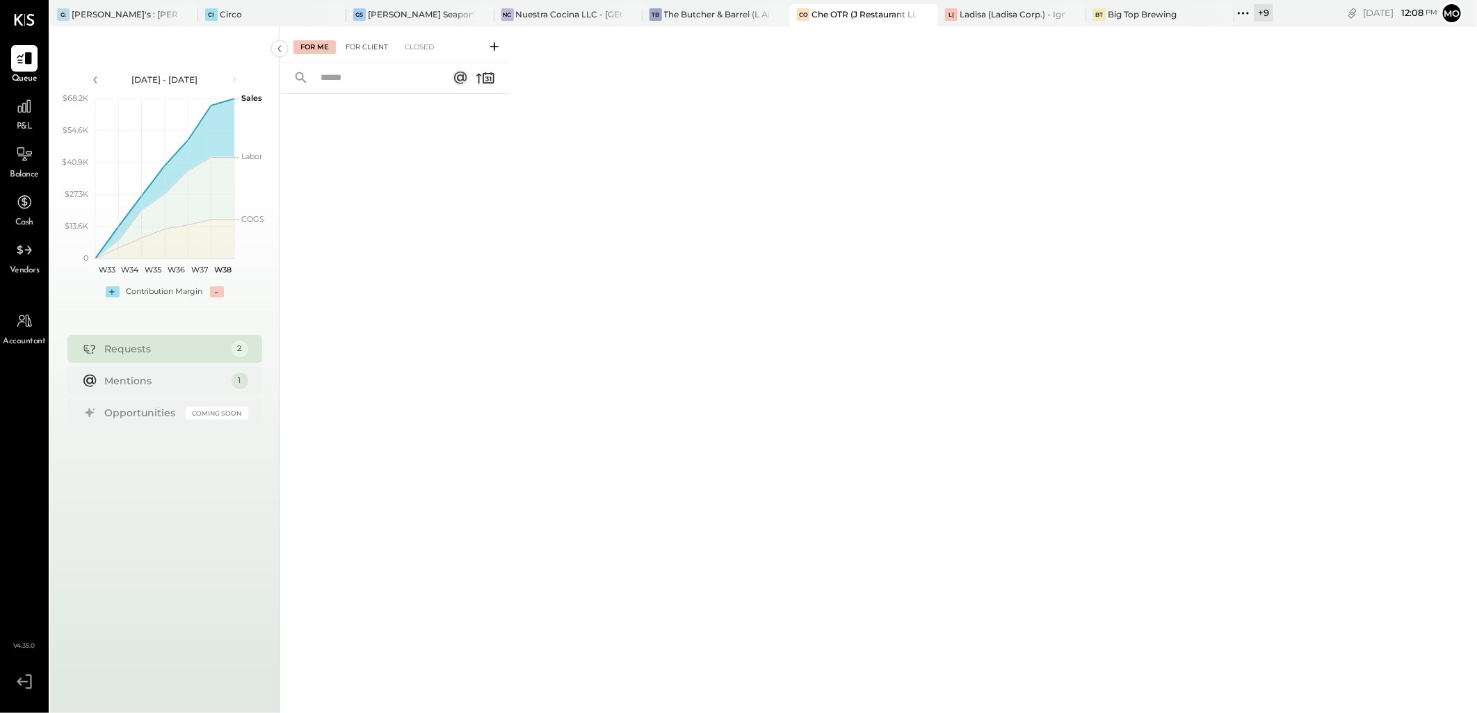
click at [372, 47] on div "For Client" at bounding box center [367, 47] width 56 height 14
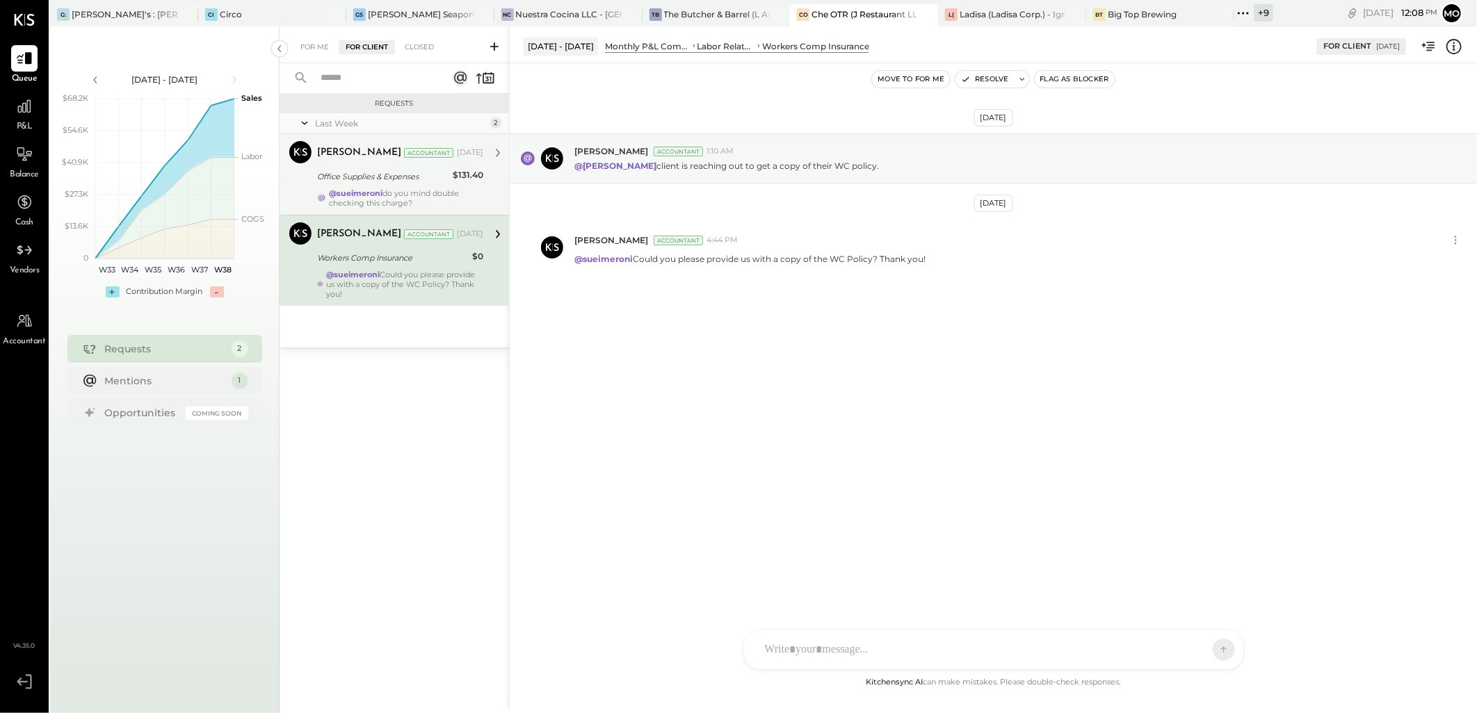
click at [372, 191] on strong "@sueimeroni" at bounding box center [356, 193] width 54 height 10
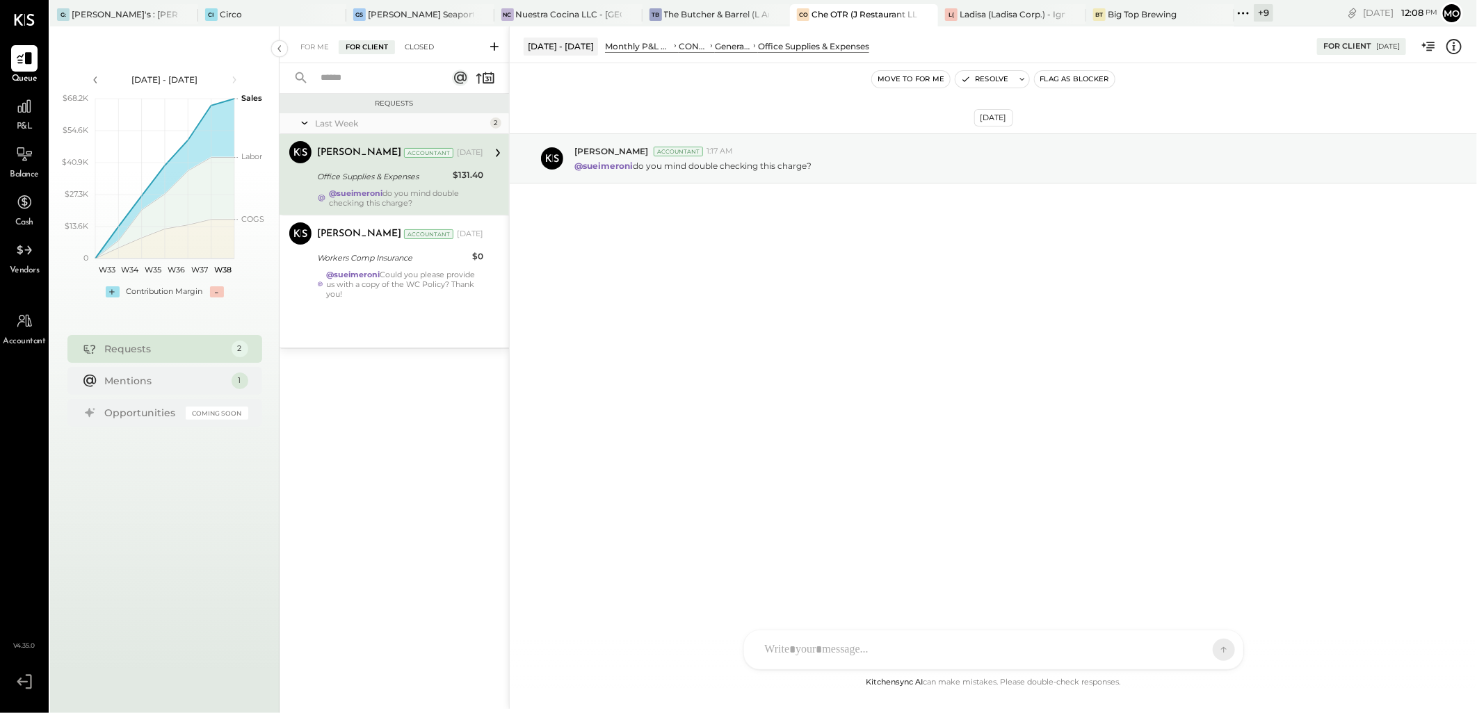
click at [411, 52] on div "Closed" at bounding box center [419, 47] width 43 height 14
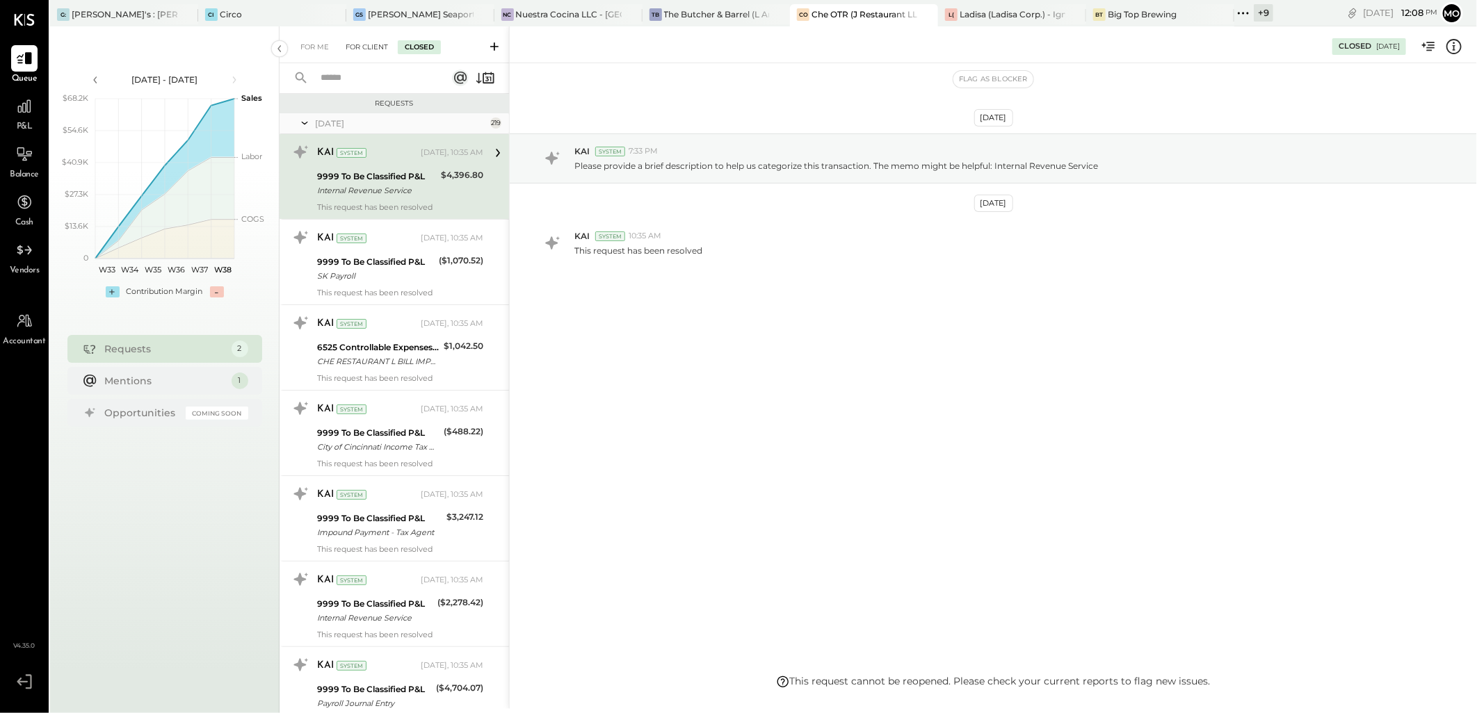
click at [370, 40] on div "For Client" at bounding box center [367, 47] width 56 height 14
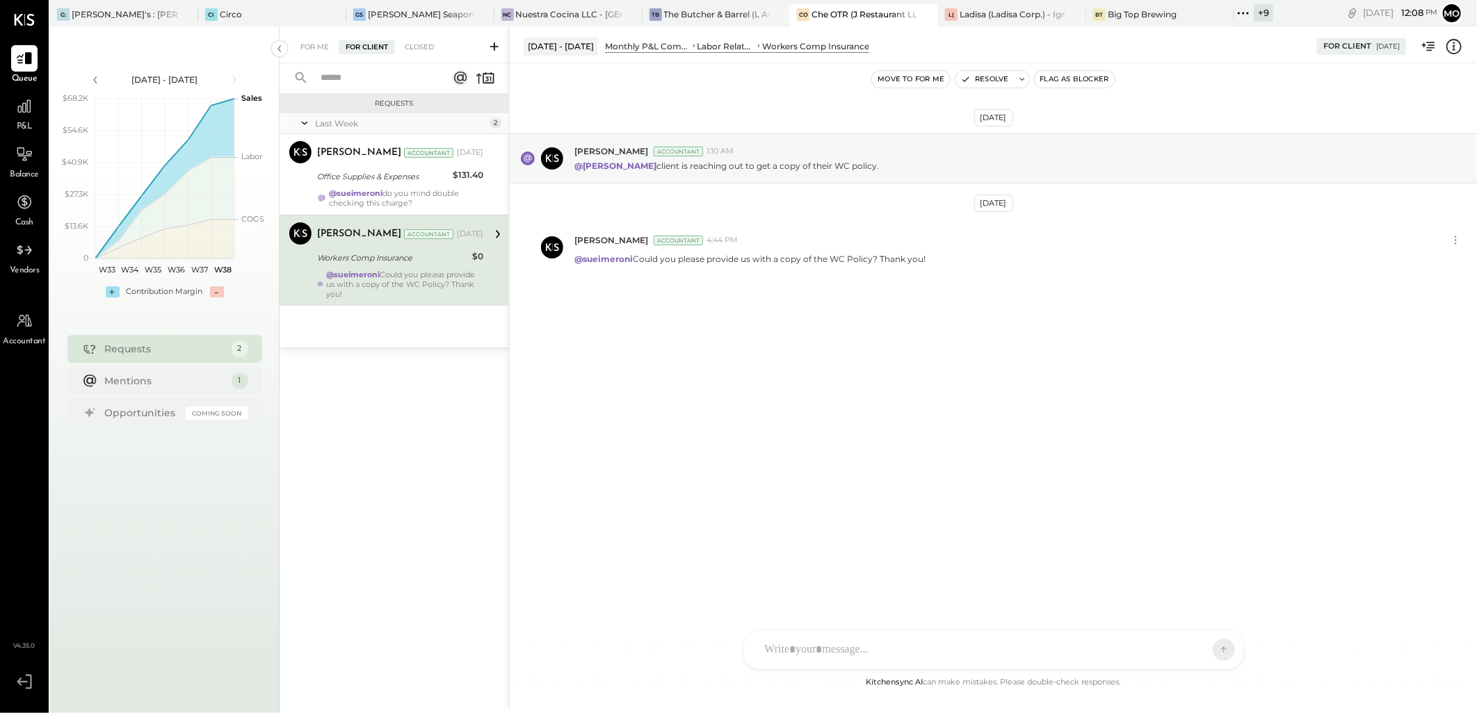
click at [1242, 13] on icon at bounding box center [1243, 13] width 2 height 2
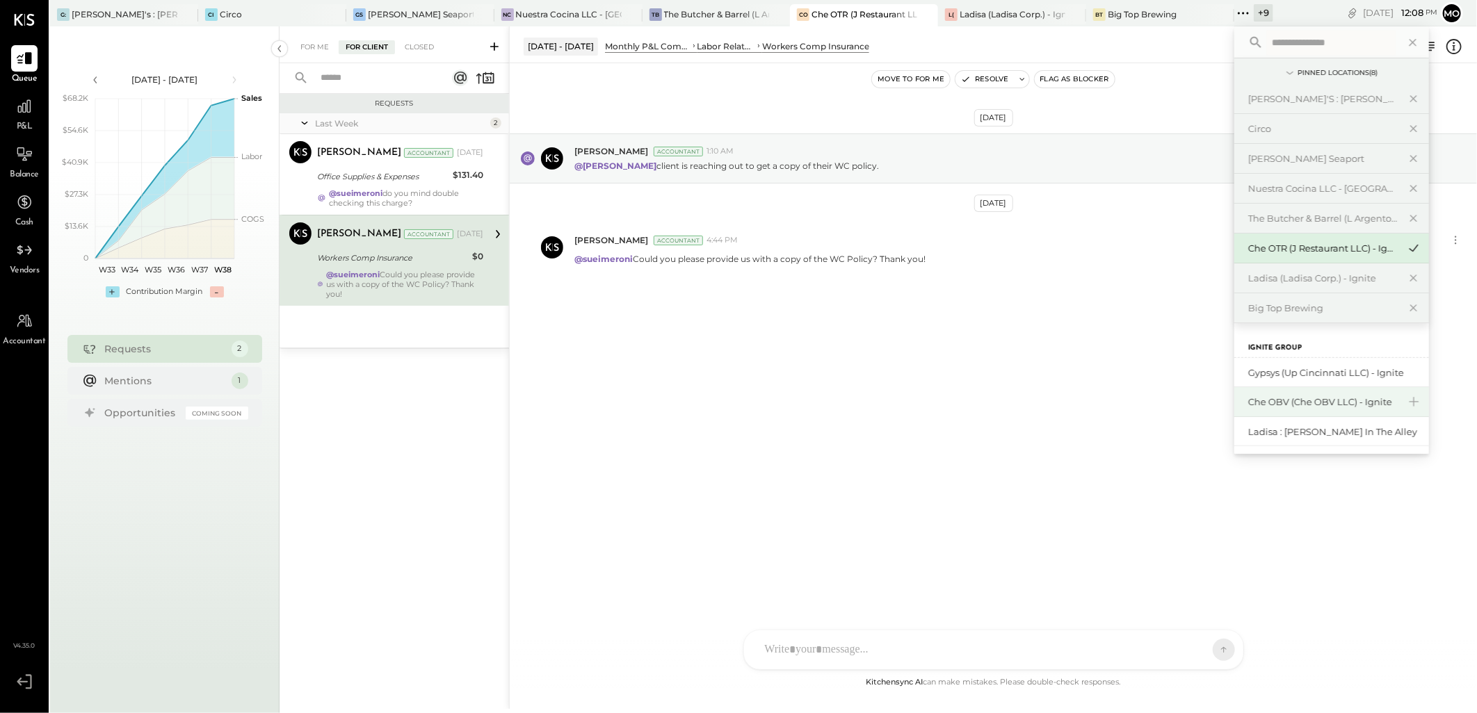
click at [1281, 403] on div "Che OBV (Che OBV LLC) - Ignite" at bounding box center [1323, 402] width 150 height 13
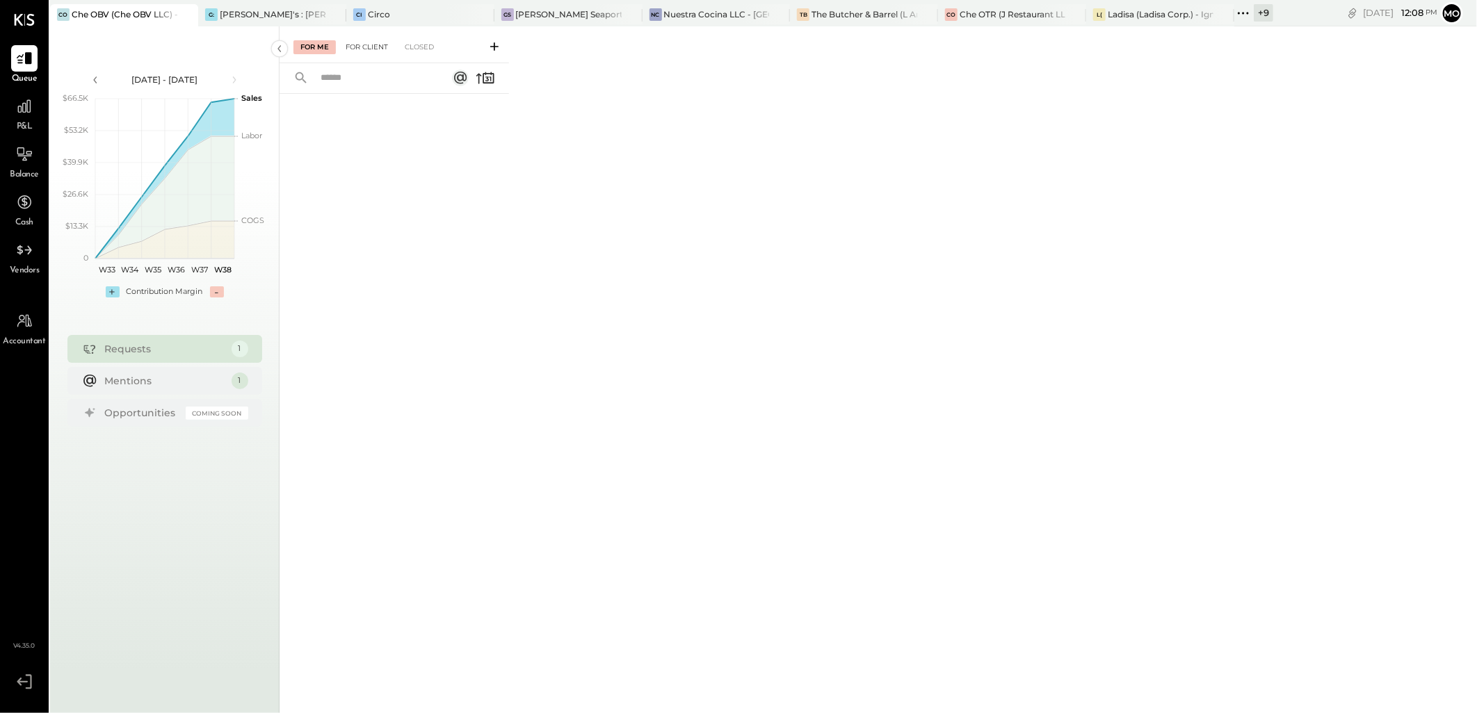
click at [368, 46] on div "For Client" at bounding box center [367, 47] width 56 height 14
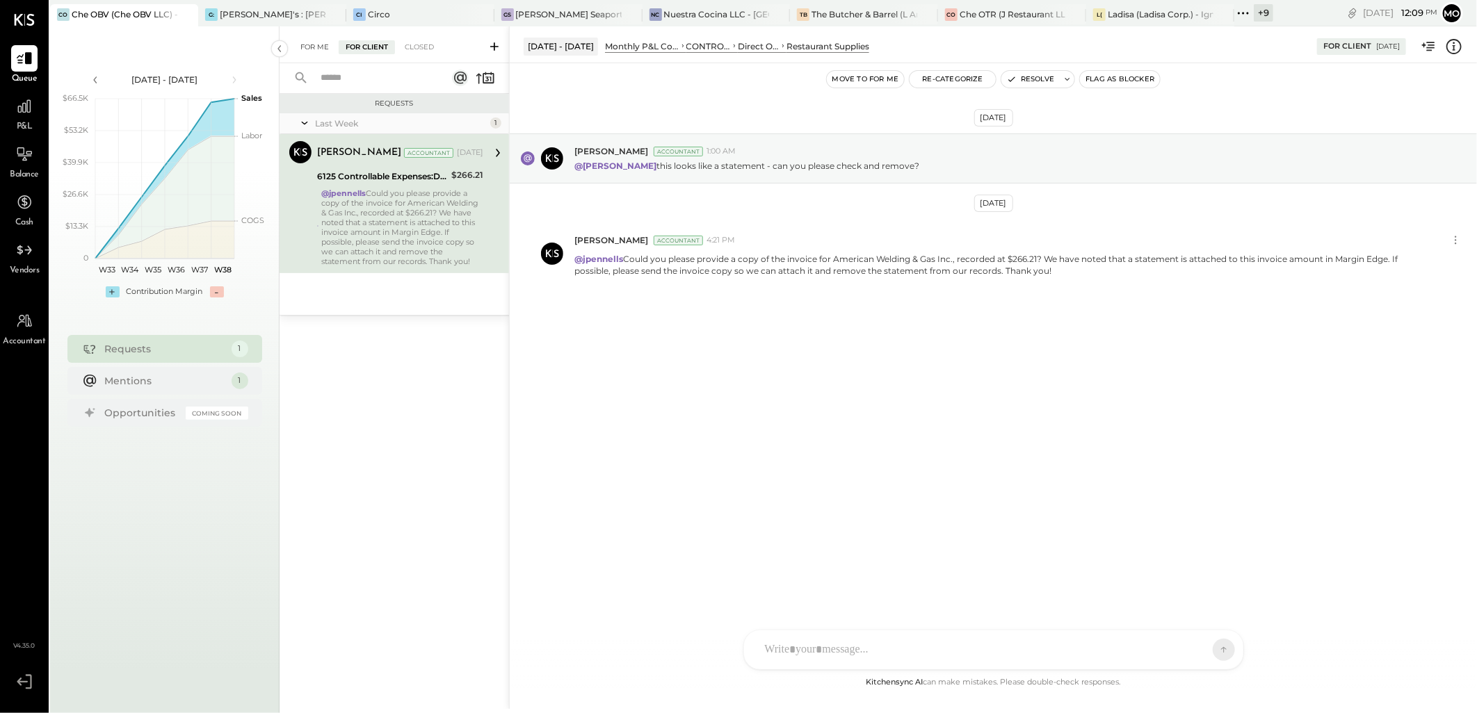
click at [315, 40] on div "For Me" at bounding box center [314, 47] width 42 height 14
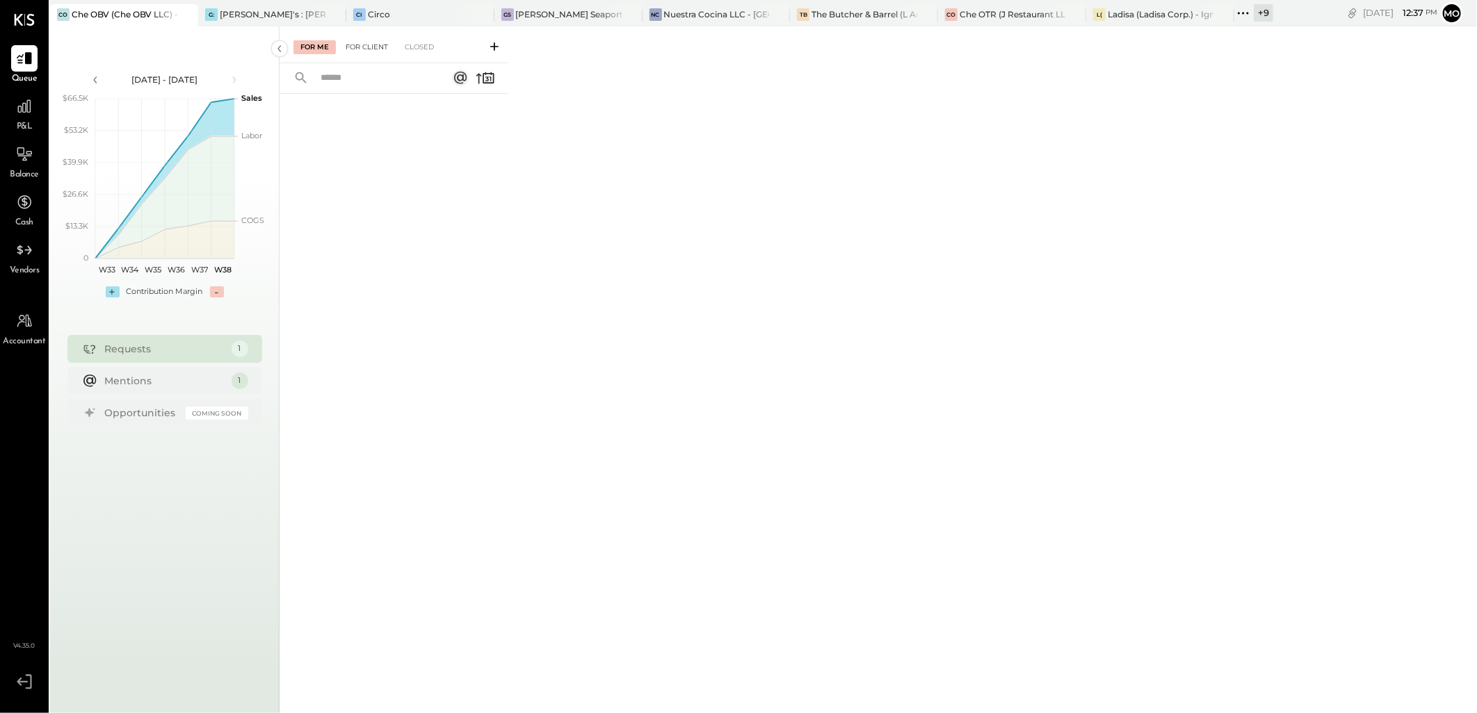
click at [362, 42] on div "For Client" at bounding box center [367, 47] width 56 height 14
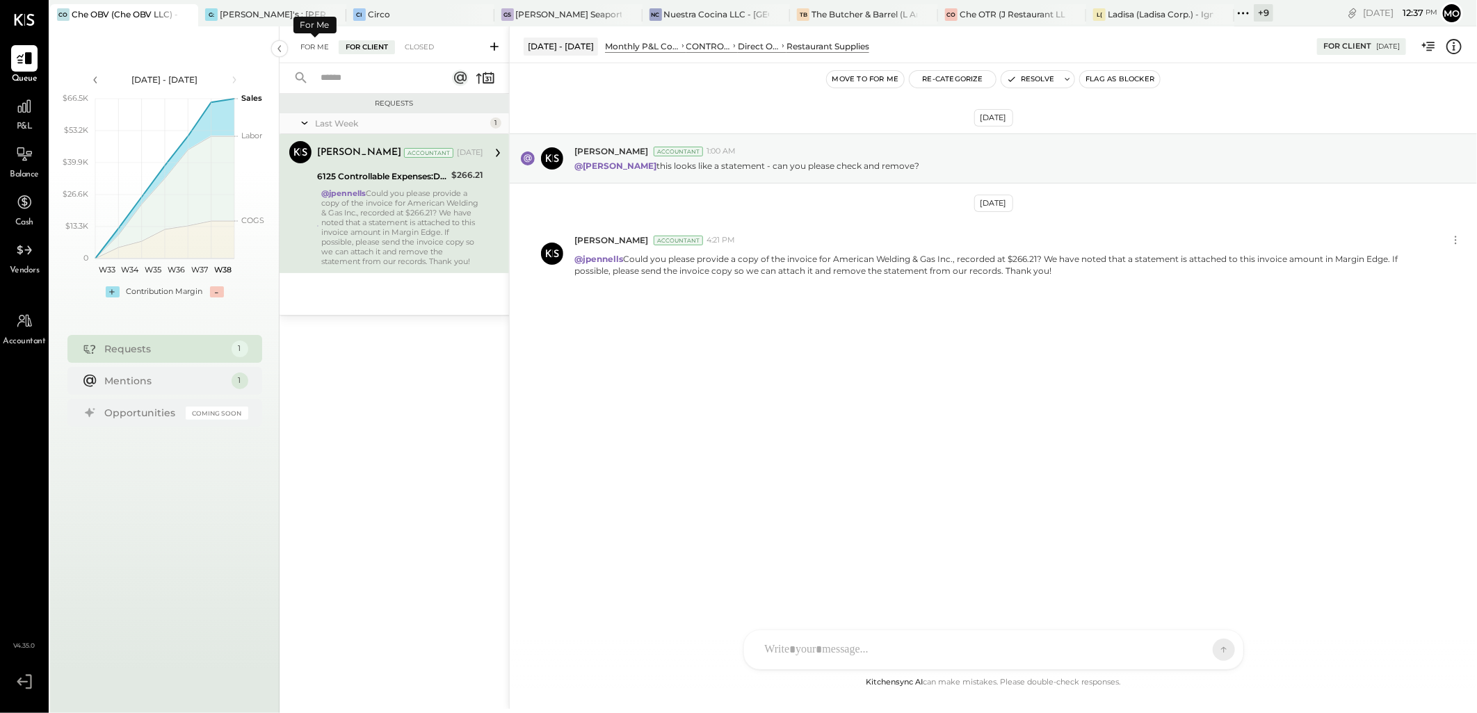
click at [309, 46] on div "For Me" at bounding box center [314, 47] width 42 height 14
